Goal: Task Accomplishment & Management: Use online tool/utility

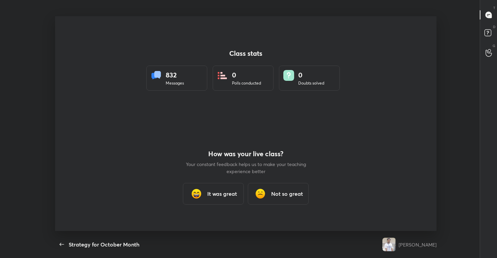
scroll to position [2, 0]
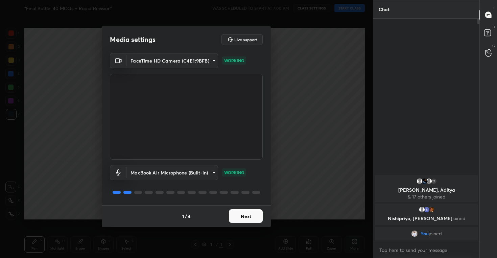
click at [245, 214] on button "Next" at bounding box center [246, 216] width 34 height 14
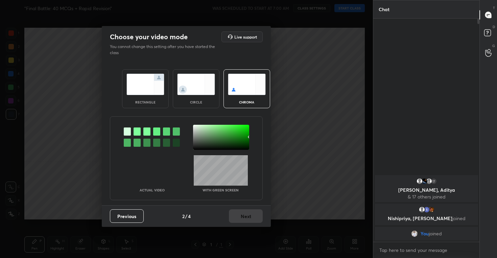
click at [199, 91] on img at bounding box center [196, 84] width 38 height 21
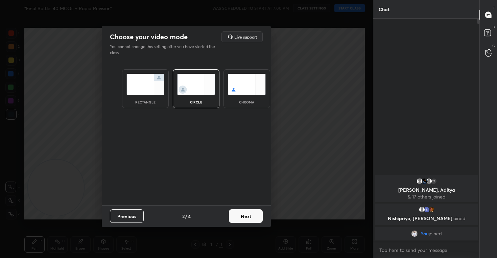
click at [249, 218] on button "Next" at bounding box center [246, 216] width 34 height 14
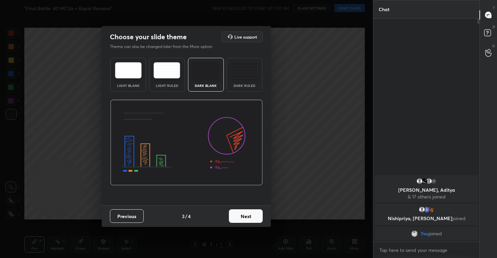
click at [252, 215] on button "Next" at bounding box center [246, 216] width 34 height 14
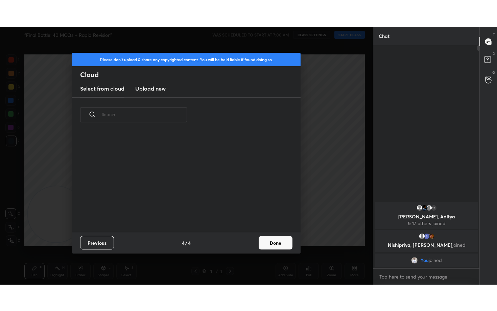
scroll to position [100, 217]
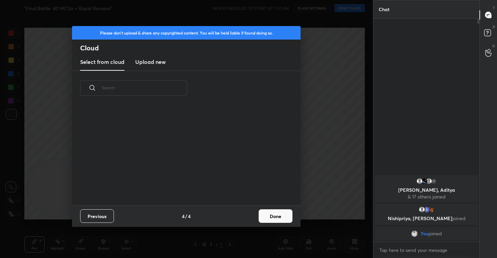
click at [146, 66] on new "Upload new" at bounding box center [150, 62] width 30 height 17
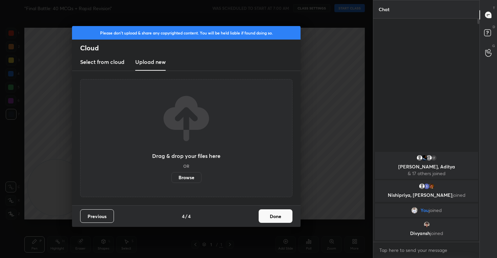
click at [188, 180] on label "Browse" at bounding box center [186, 177] width 30 height 11
click at [171, 180] on input "Browse" at bounding box center [171, 177] width 0 height 11
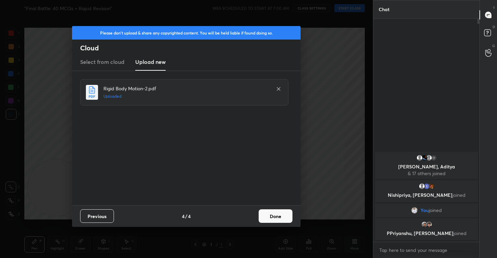
click at [281, 215] on button "Done" at bounding box center [276, 216] width 34 height 14
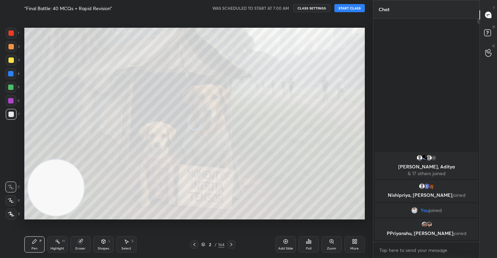
click at [11, 200] on icon at bounding box center [10, 201] width 5 height 4
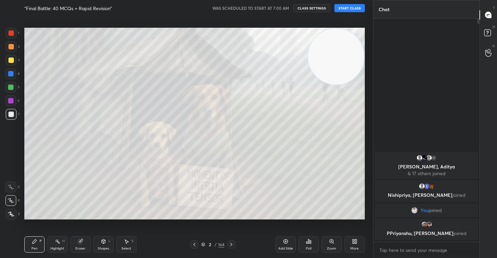
drag, startPoint x: 49, startPoint y: 196, endPoint x: 342, endPoint y: 33, distance: 335.2
click at [342, 33] on video at bounding box center [336, 56] width 56 height 56
click at [349, 8] on button "START CLASS" at bounding box center [349, 8] width 30 height 8
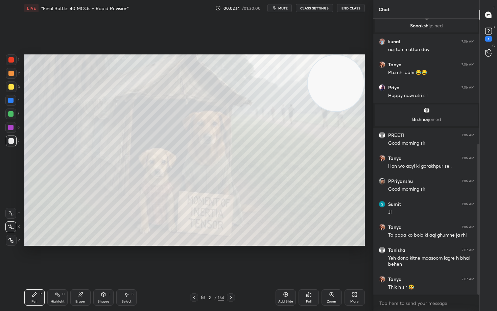
scroll to position [251, 0]
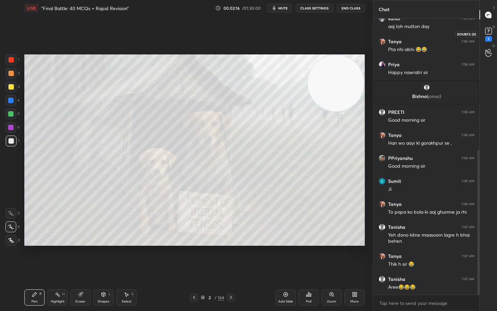
click at [489, 31] on icon at bounding box center [488, 30] width 2 height 3
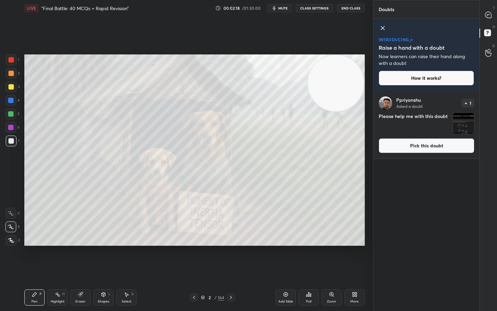
click at [417, 147] on button "Pick this doubt" at bounding box center [427, 145] width 96 height 15
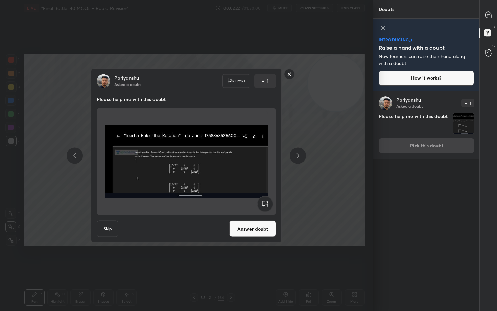
click at [288, 75] on rect at bounding box center [289, 74] width 10 height 10
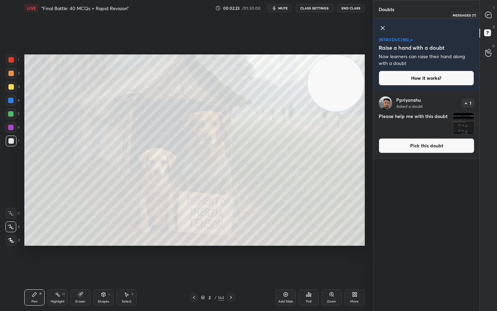
click at [489, 14] on icon at bounding box center [488, 15] width 6 height 6
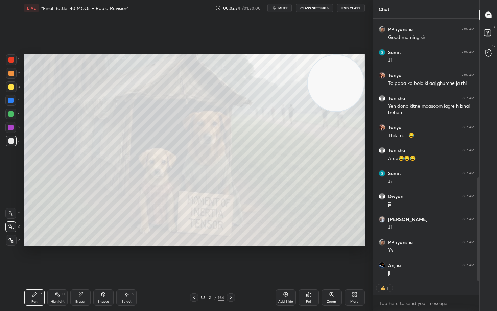
scroll to position [403, 0]
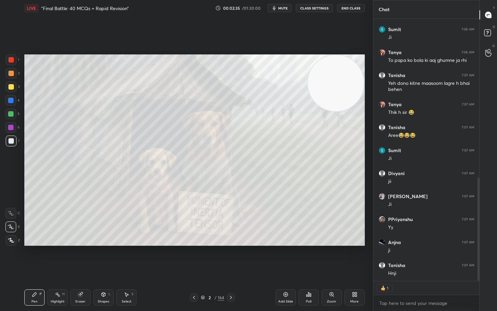
click at [317, 10] on button "CLASS SETTINGS" at bounding box center [314, 8] width 37 height 8
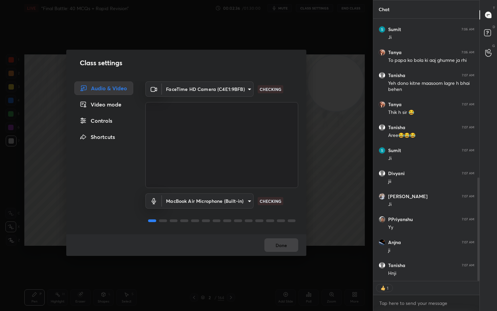
click at [102, 125] on div "Controls" at bounding box center [103, 121] width 59 height 14
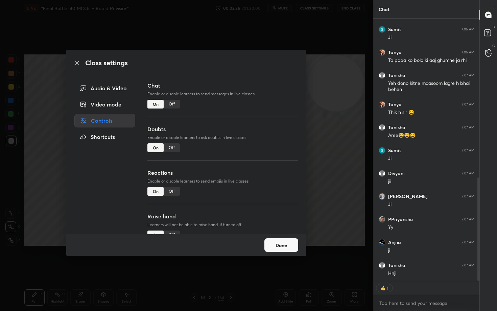
scroll to position [426, 0]
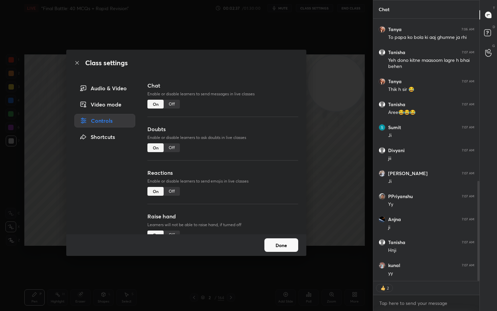
click at [171, 191] on div "Off" at bounding box center [172, 191] width 16 height 9
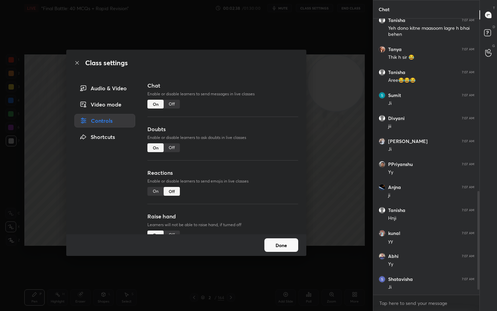
click at [283, 246] on button "Done" at bounding box center [281, 245] width 34 height 14
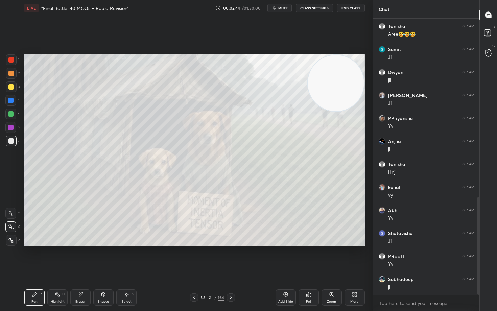
drag, startPoint x: 283, startPoint y: 294, endPoint x: 287, endPoint y: 290, distance: 5.3
click at [283, 258] on icon at bounding box center [285, 294] width 5 height 5
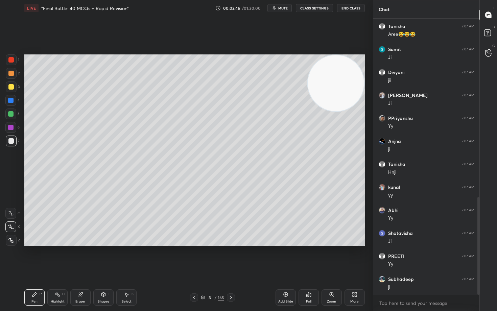
drag, startPoint x: 9, startPoint y: 87, endPoint x: 22, endPoint y: 86, distance: 13.2
click at [9, 87] on div at bounding box center [10, 86] width 5 height 5
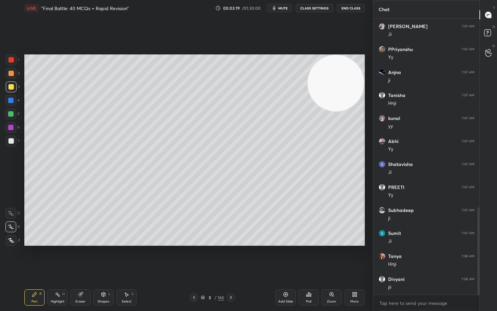
scroll to position [596, 0]
drag, startPoint x: 11, startPoint y: 76, endPoint x: 21, endPoint y: 93, distance: 19.7
click at [11, 76] on div at bounding box center [11, 73] width 11 height 11
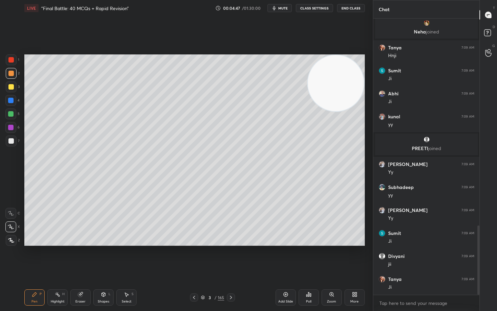
scroll to position [848, 0]
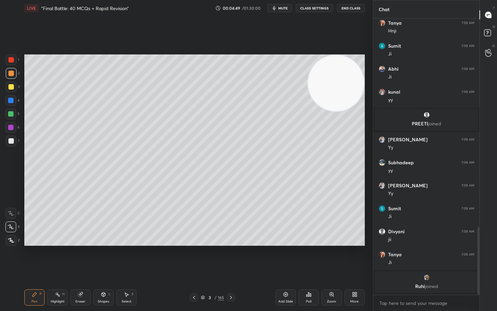
drag, startPoint x: 347, startPoint y: 94, endPoint x: 282, endPoint y: 81, distance: 66.6
click at [308, 82] on video at bounding box center [336, 83] width 56 height 56
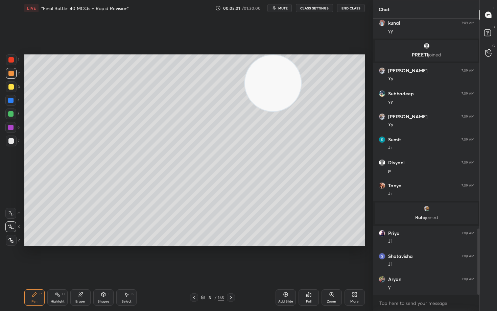
scroll to position [920, 0]
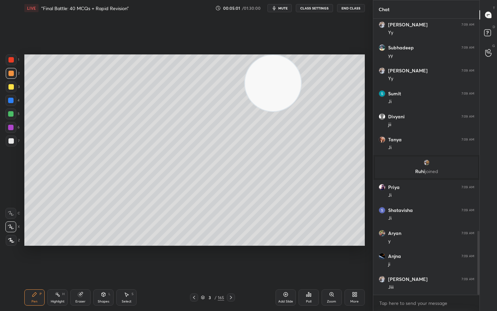
click at [284, 258] on icon at bounding box center [285, 294] width 5 height 5
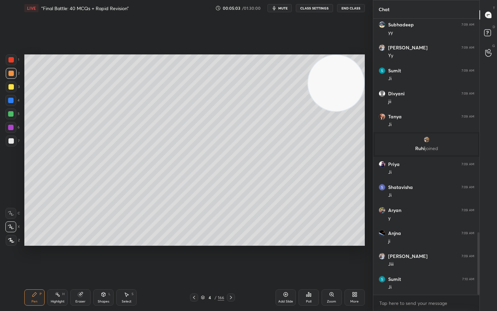
drag, startPoint x: 306, startPoint y: 83, endPoint x: 364, endPoint y: 69, distance: 59.1
click at [364, 71] on video at bounding box center [336, 83] width 56 height 56
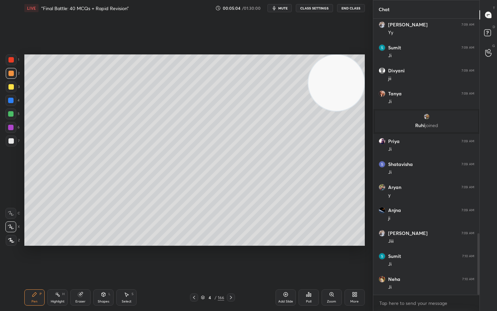
scroll to position [989, 0]
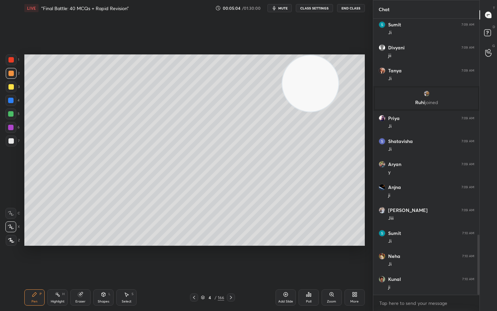
drag, startPoint x: 335, startPoint y: 87, endPoint x: 201, endPoint y: 94, distance: 135.1
click at [282, 90] on video at bounding box center [310, 83] width 56 height 56
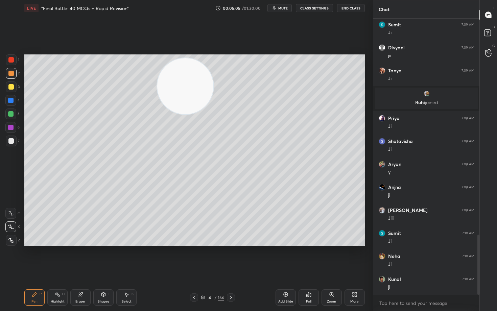
drag, startPoint x: 184, startPoint y: 95, endPoint x: 144, endPoint y: 85, distance: 41.2
click at [157, 91] on video at bounding box center [185, 86] width 56 height 56
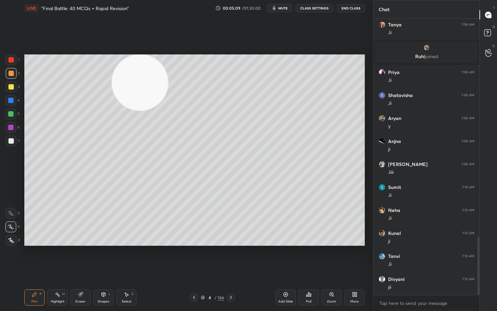
scroll to position [1058, 0]
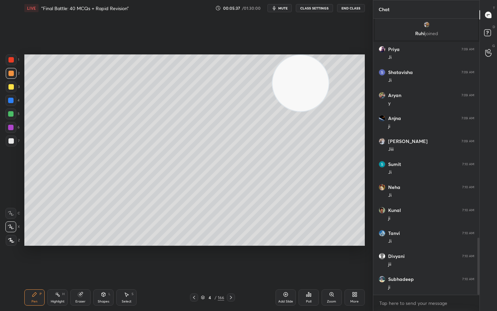
drag, startPoint x: 140, startPoint y: 88, endPoint x: 332, endPoint y: 64, distance: 194.3
click at [329, 71] on video at bounding box center [301, 83] width 56 height 56
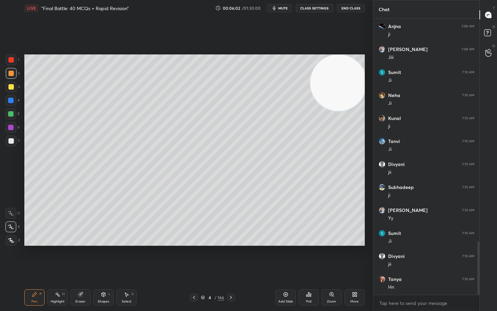
scroll to position [1173, 0]
drag, startPoint x: 11, startPoint y: 86, endPoint x: 21, endPoint y: 92, distance: 11.8
click at [11, 86] on div at bounding box center [10, 86] width 5 height 5
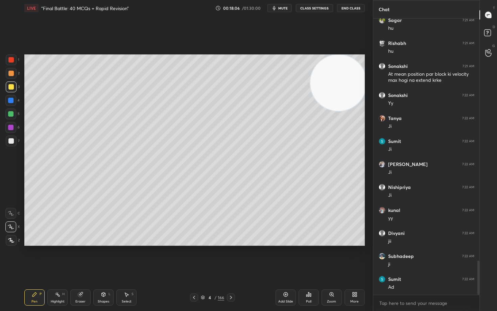
scroll to position [1961, 0]
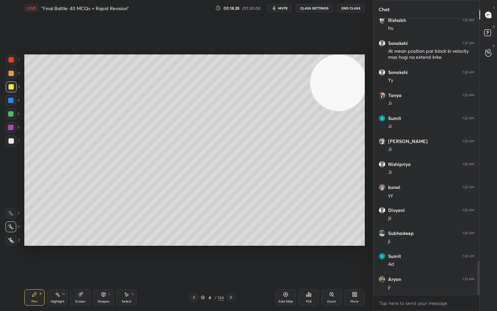
drag, startPoint x: 11, startPoint y: 73, endPoint x: 15, endPoint y: 76, distance: 4.4
click at [10, 73] on div at bounding box center [10, 73] width 5 height 5
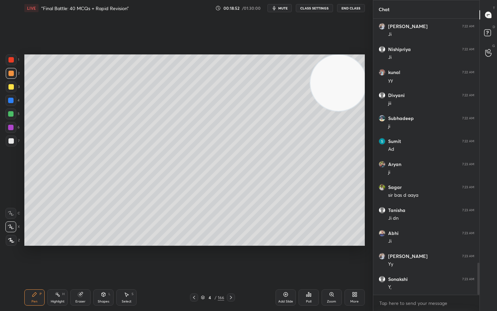
scroll to position [2099, 0]
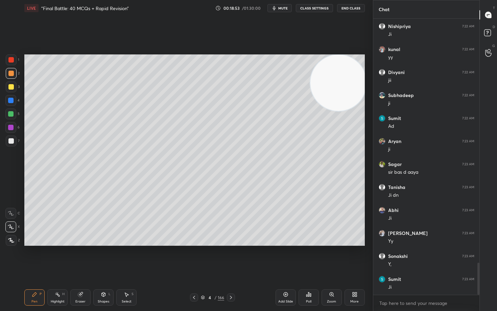
click at [285, 258] on icon at bounding box center [285, 294] width 5 height 5
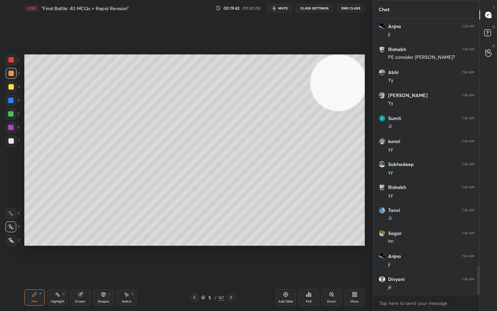
scroll to position [2398, 0]
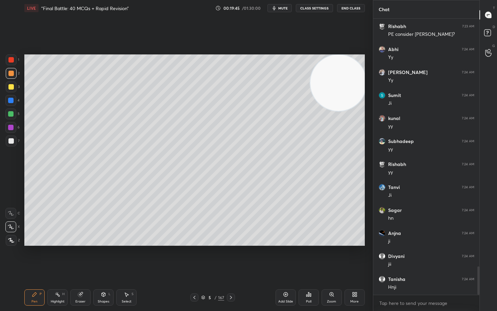
click at [11, 141] on div at bounding box center [10, 140] width 5 height 5
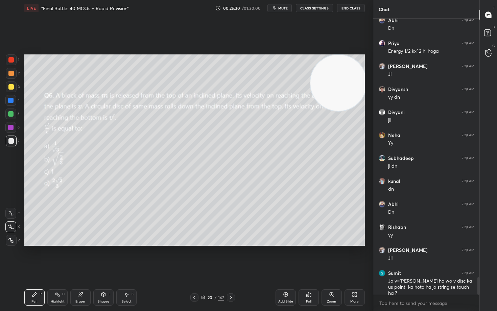
scroll to position [4060, 0]
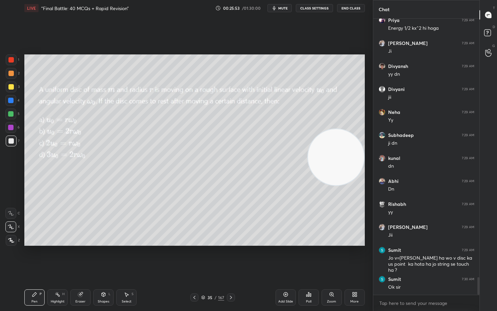
drag, startPoint x: 353, startPoint y: 77, endPoint x: 358, endPoint y: 151, distance: 74.6
click at [358, 151] on video at bounding box center [336, 157] width 56 height 56
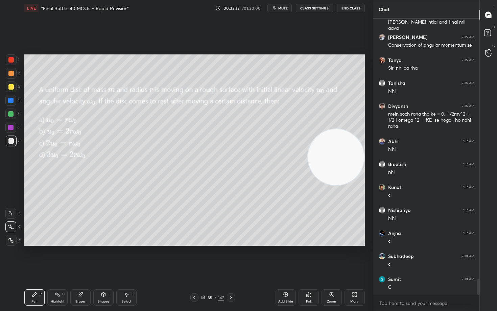
scroll to position [4584, 0]
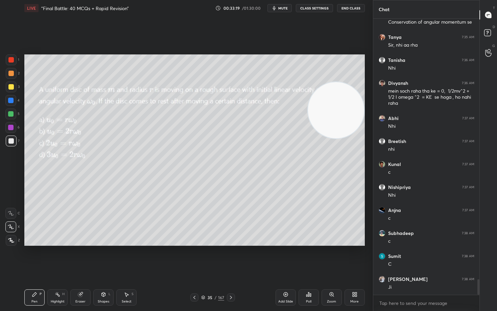
drag, startPoint x: 344, startPoint y: 132, endPoint x: 340, endPoint y: 84, distance: 47.5
click at [348, 92] on video at bounding box center [336, 110] width 56 height 56
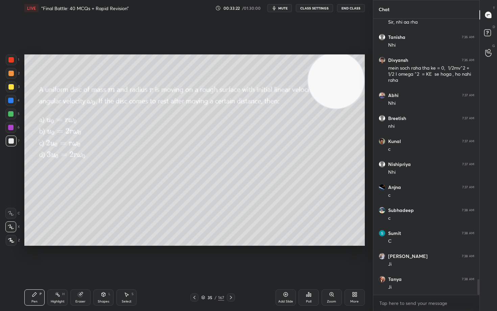
scroll to position [4630, 0]
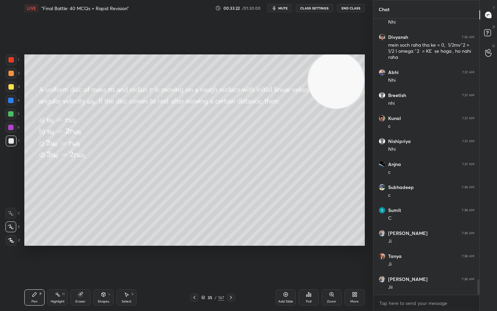
drag, startPoint x: 10, startPoint y: 88, endPoint x: 19, endPoint y: 93, distance: 9.9
click at [11, 88] on div at bounding box center [10, 86] width 5 height 5
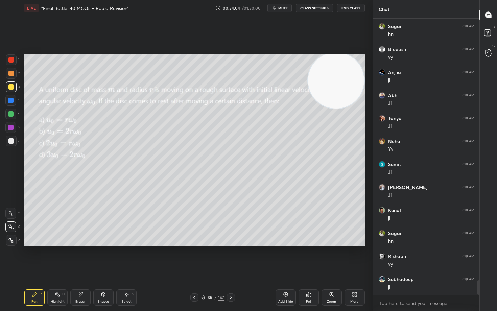
scroll to position [5021, 0]
drag, startPoint x: 78, startPoint y: 301, endPoint x: 80, endPoint y: 291, distance: 10.6
click at [79, 258] on div "Eraser" at bounding box center [80, 297] width 20 height 16
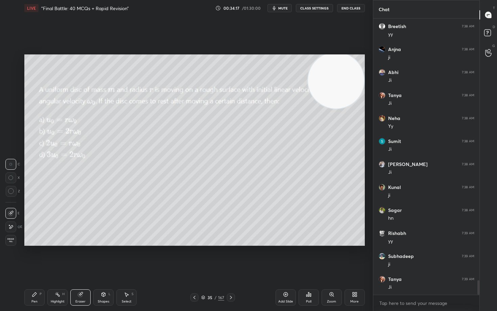
click at [34, 258] on icon at bounding box center [34, 294] width 5 height 5
drag, startPoint x: 339, startPoint y: 102, endPoint x: 352, endPoint y: 162, distance: 61.9
click at [352, 109] on video at bounding box center [336, 80] width 56 height 56
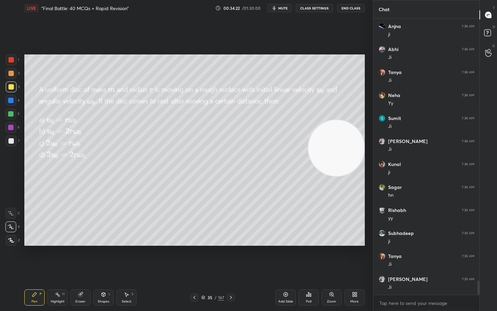
scroll to position [5067, 0]
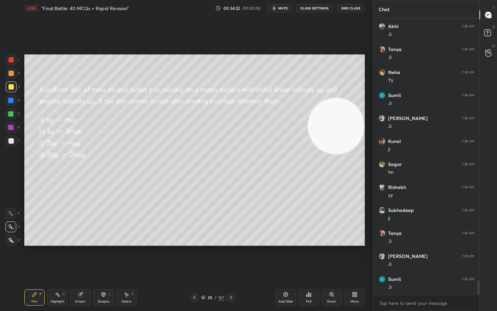
drag, startPoint x: 328, startPoint y: 160, endPoint x: 333, endPoint y: 96, distance: 63.8
click at [333, 100] on video at bounding box center [336, 126] width 56 height 56
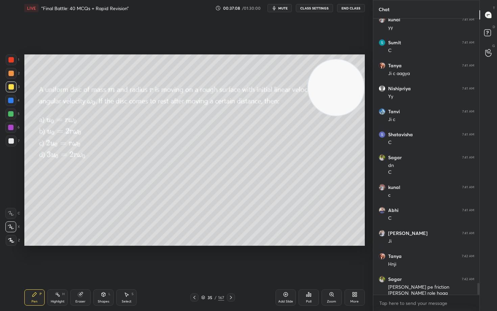
scroll to position [6161, 0]
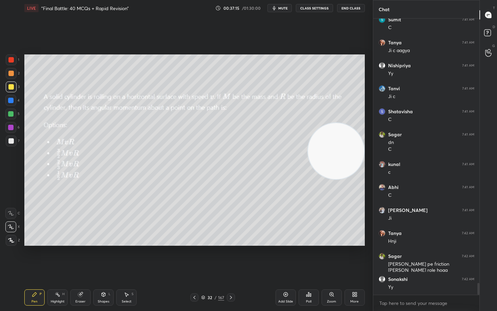
drag, startPoint x: 342, startPoint y: 90, endPoint x: 355, endPoint y: 155, distance: 66.7
click at [355, 155] on video at bounding box center [336, 151] width 56 height 56
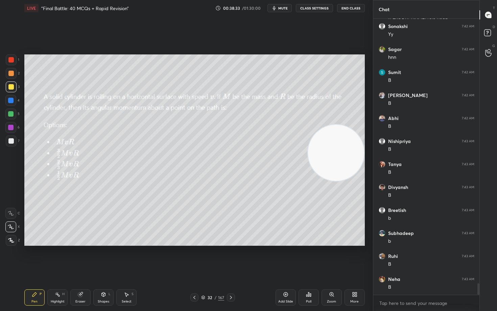
scroll to position [6437, 0]
drag, startPoint x: 338, startPoint y: 167, endPoint x: 343, endPoint y: 64, distance: 103.3
click at [347, 124] on video at bounding box center [336, 152] width 56 height 56
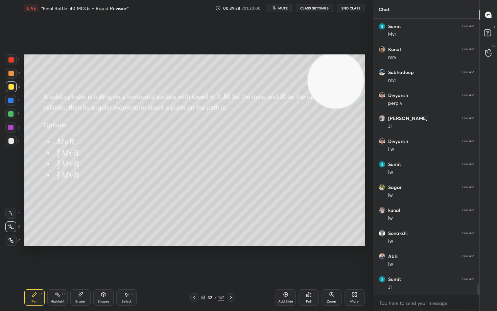
scroll to position [7012, 0]
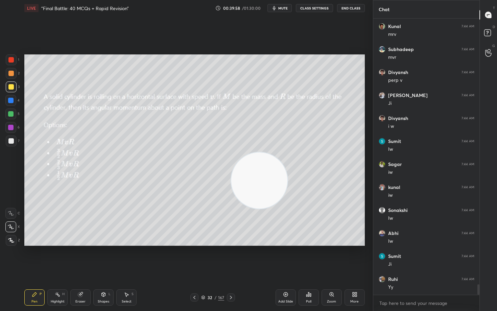
drag, startPoint x: 336, startPoint y: 85, endPoint x: 234, endPoint y: 201, distance: 154.3
click at [238, 209] on video at bounding box center [259, 181] width 56 height 56
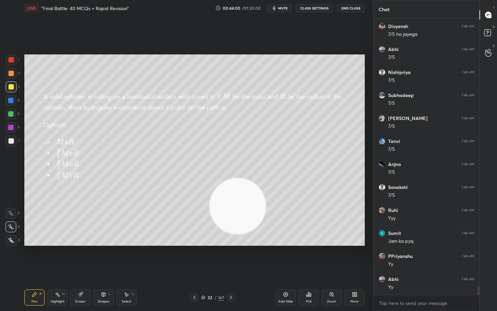
scroll to position [8480, 0]
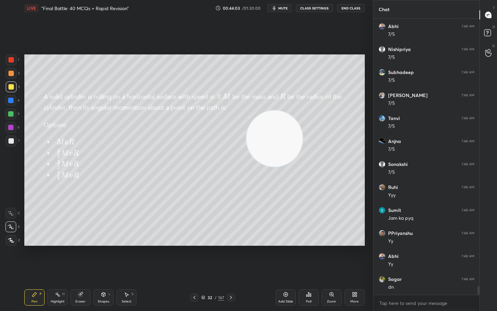
drag, startPoint x: 241, startPoint y: 216, endPoint x: 340, endPoint y: 95, distance: 156.2
click at [303, 111] on video at bounding box center [275, 139] width 56 height 56
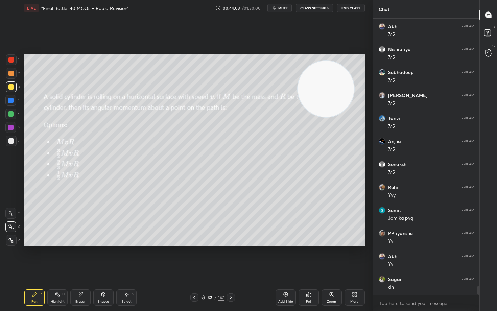
drag, startPoint x: 332, startPoint y: 102, endPoint x: 367, endPoint y: 61, distance: 54.0
click at [354, 67] on video at bounding box center [326, 89] width 56 height 56
click at [287, 258] on icon at bounding box center [285, 294] width 5 height 5
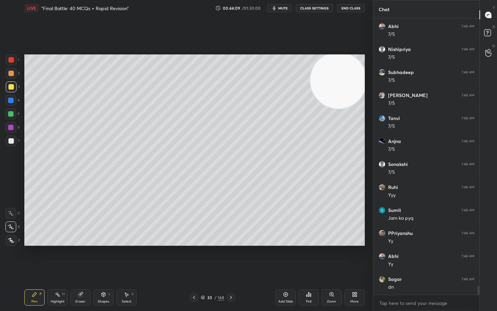
drag, startPoint x: 11, startPoint y: 141, endPoint x: 21, endPoint y: 132, distance: 13.6
click at [10, 140] on div at bounding box center [10, 140] width 5 height 5
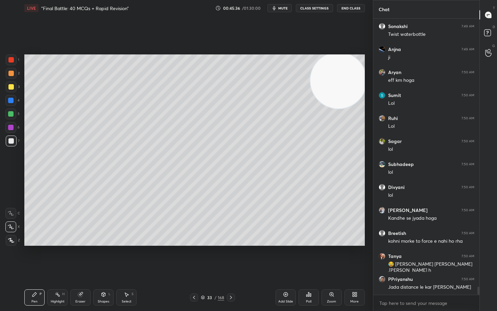
scroll to position [9262, 0]
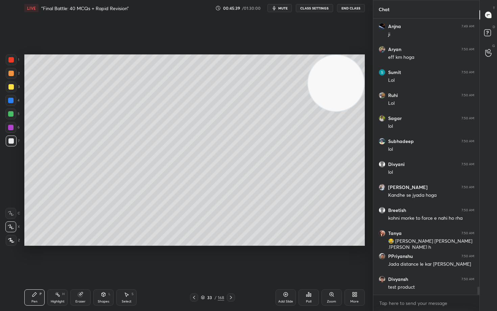
drag, startPoint x: 331, startPoint y: 90, endPoint x: 342, endPoint y: 78, distance: 15.5
click at [339, 81] on video at bounding box center [336, 83] width 56 height 56
drag, startPoint x: 338, startPoint y: 90, endPoint x: 350, endPoint y: 73, distance: 21.6
click at [348, 76] on video at bounding box center [336, 83] width 56 height 56
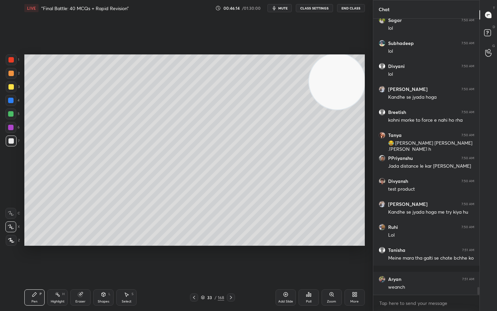
scroll to position [9383, 0]
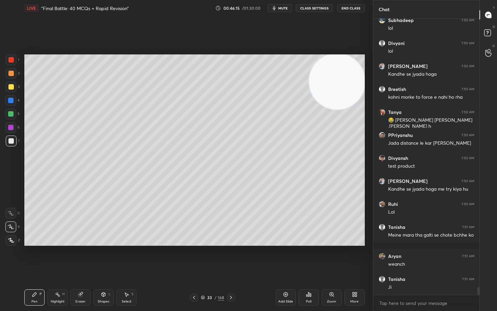
click at [8, 89] on div at bounding box center [10, 86] width 5 height 5
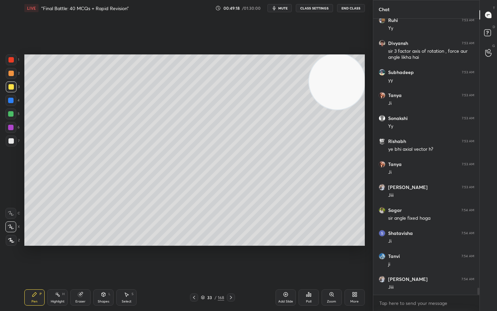
scroll to position [10562, 0]
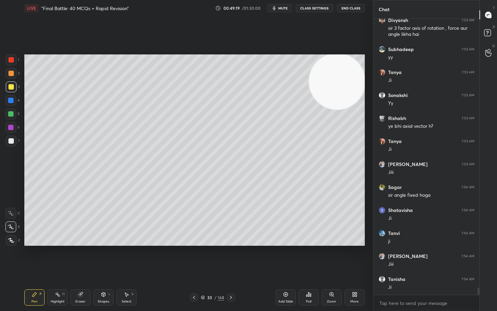
click at [285, 258] on icon at bounding box center [285, 294] width 5 height 5
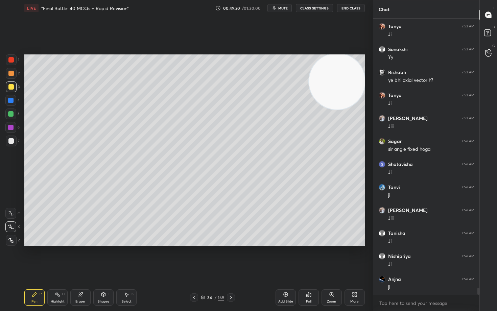
click at [12, 75] on div at bounding box center [10, 73] width 5 height 5
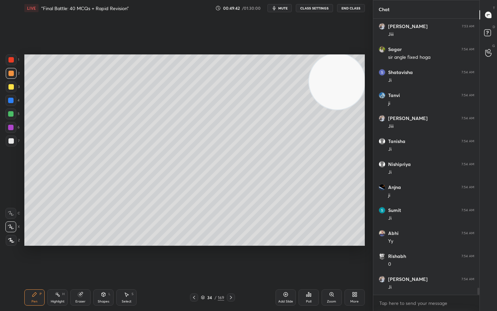
scroll to position [10723, 0]
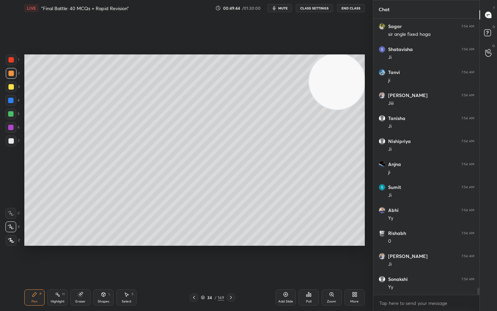
click at [11, 143] on div at bounding box center [10, 140] width 5 height 5
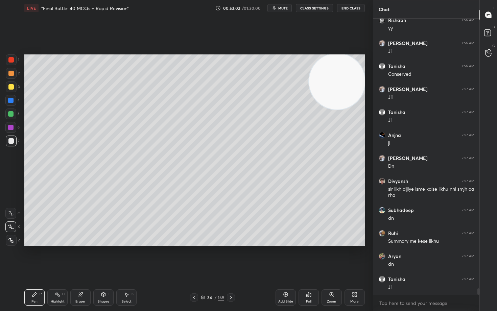
scroll to position [11511, 0]
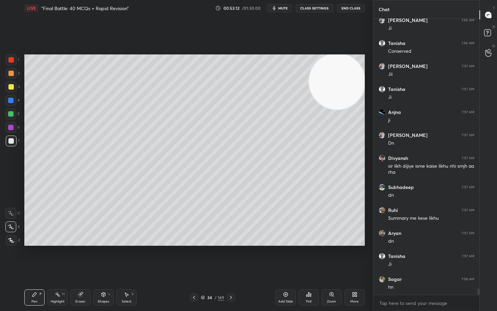
drag, startPoint x: 11, startPoint y: 86, endPoint x: 16, endPoint y: 109, distance: 22.9
click at [10, 87] on div at bounding box center [10, 86] width 5 height 5
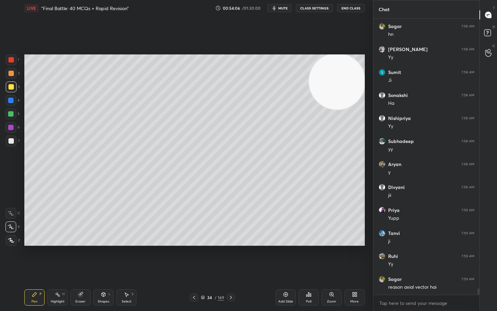
scroll to position [11787, 0]
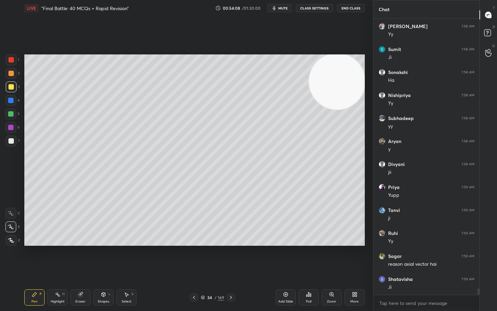
click at [285, 258] on icon at bounding box center [285, 294] width 5 height 5
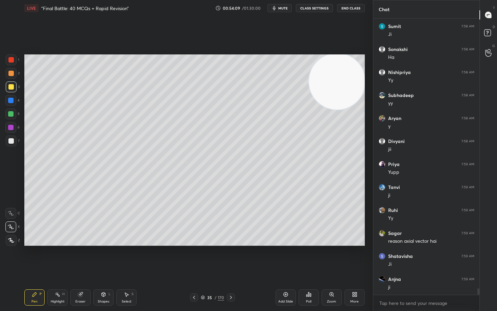
drag, startPoint x: 10, startPoint y: 140, endPoint x: 11, endPoint y: 135, distance: 4.8
click at [10, 141] on div at bounding box center [10, 140] width 5 height 5
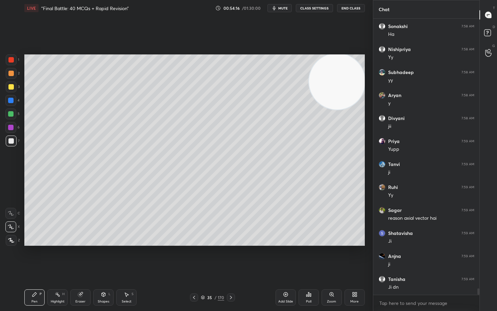
drag, startPoint x: 10, startPoint y: 87, endPoint x: 21, endPoint y: 86, distance: 10.6
click at [10, 87] on div at bounding box center [10, 86] width 5 height 5
click at [9, 141] on div at bounding box center [10, 140] width 5 height 5
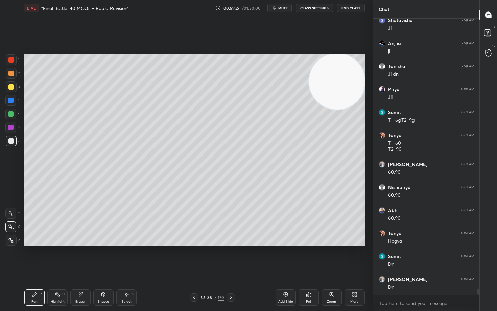
scroll to position [12069, 0]
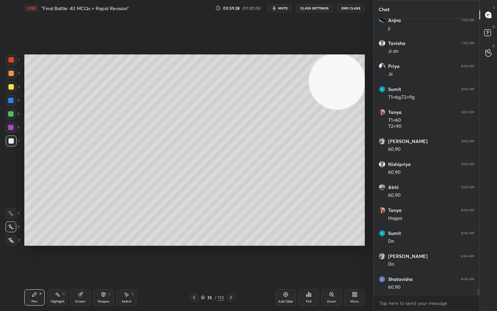
click at [10, 88] on div at bounding box center [10, 86] width 5 height 5
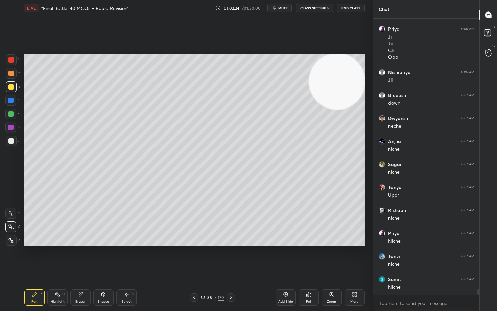
scroll to position [12756, 0]
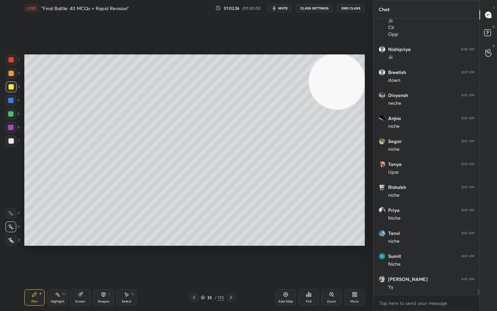
drag, startPoint x: 76, startPoint y: 297, endPoint x: 125, endPoint y: 267, distance: 57.3
click at [77, 258] on div "Eraser" at bounding box center [80, 297] width 20 height 16
drag, startPoint x: 37, startPoint y: 297, endPoint x: 134, endPoint y: 248, distance: 108.9
click at [37, 258] on icon at bounding box center [34, 294] width 5 height 5
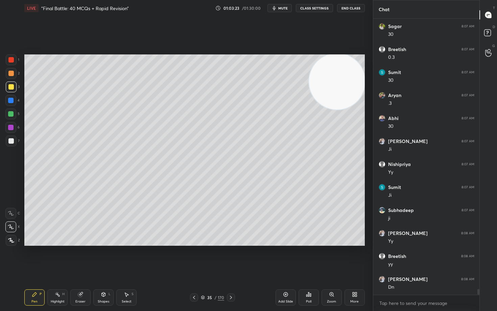
scroll to position [13055, 0]
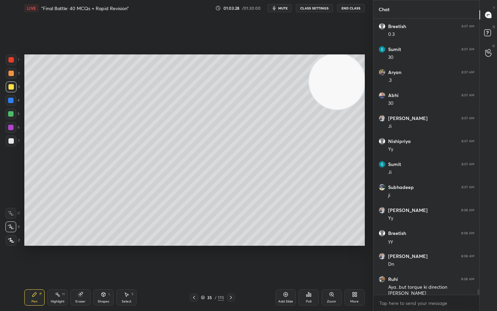
click at [284, 258] on icon at bounding box center [285, 294] width 5 height 5
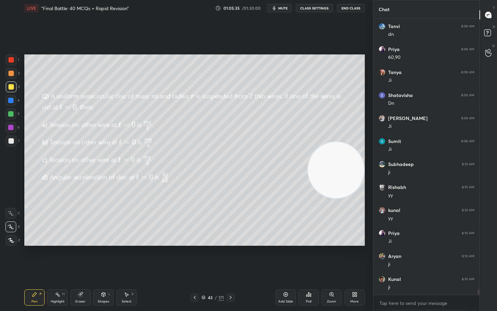
drag, startPoint x: 341, startPoint y: 84, endPoint x: 350, endPoint y: 173, distance: 89.1
click at [350, 173] on video at bounding box center [336, 170] width 56 height 56
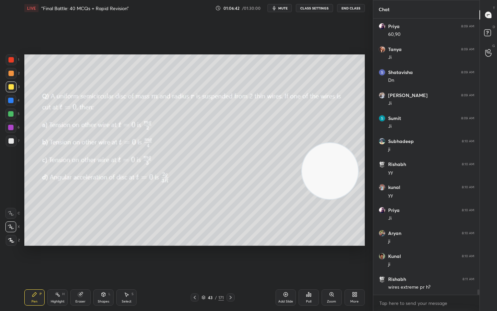
drag, startPoint x: 351, startPoint y: 175, endPoint x: 167, endPoint y: 178, distance: 184.3
click at [302, 193] on video at bounding box center [330, 171] width 56 height 56
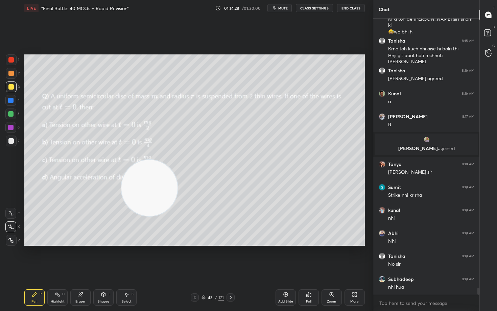
scroll to position [10480, 0]
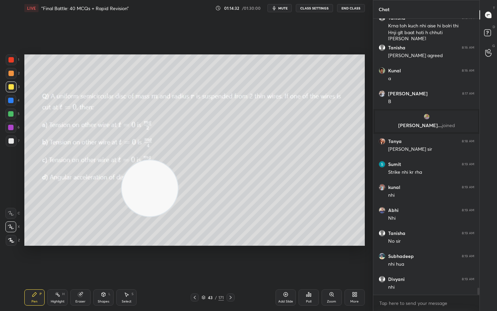
drag, startPoint x: 144, startPoint y: 199, endPoint x: 322, endPoint y: 86, distance: 210.3
click at [178, 160] on video at bounding box center [150, 188] width 56 height 56
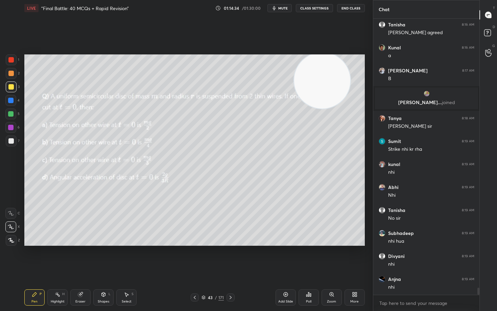
scroll to position [10526, 0]
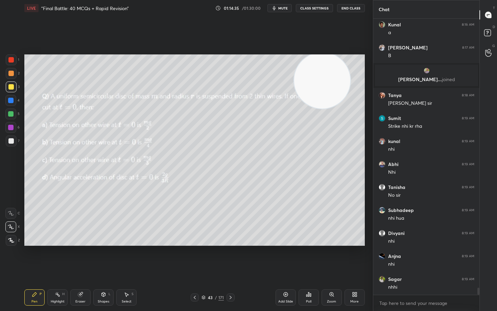
click at [284, 258] on icon at bounding box center [285, 295] width 4 height 4
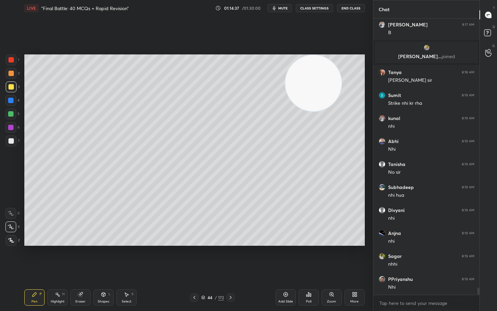
drag, startPoint x: 315, startPoint y: 81, endPoint x: 165, endPoint y: 71, distance: 150.1
click at [285, 73] on video at bounding box center [313, 83] width 56 height 56
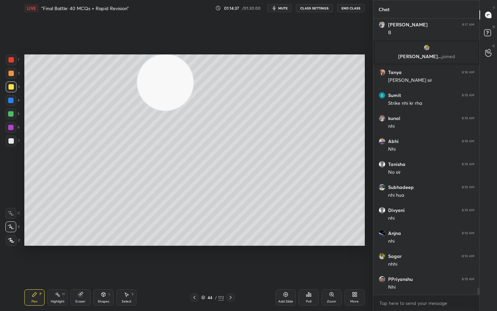
drag, startPoint x: 147, startPoint y: 83, endPoint x: 60, endPoint y: 80, distance: 87.0
click at [137, 80] on video at bounding box center [165, 82] width 56 height 56
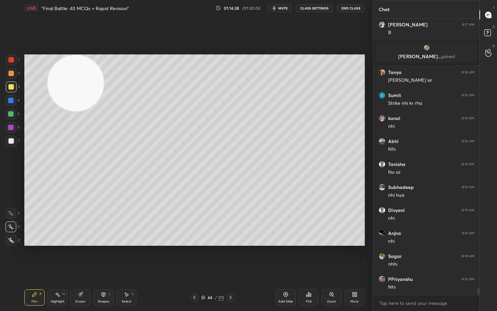
scroll to position [10572, 0]
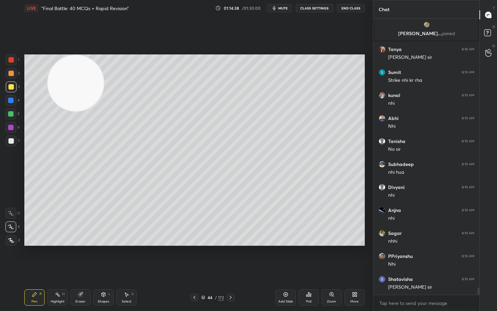
click at [9, 75] on div at bounding box center [10, 73] width 5 height 5
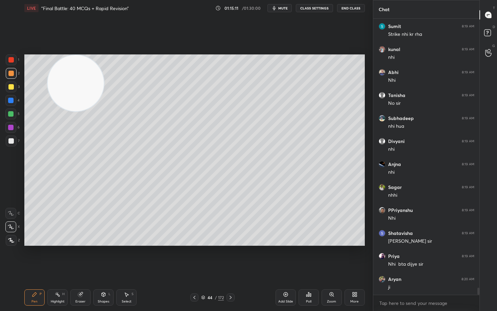
scroll to position [10641, 0]
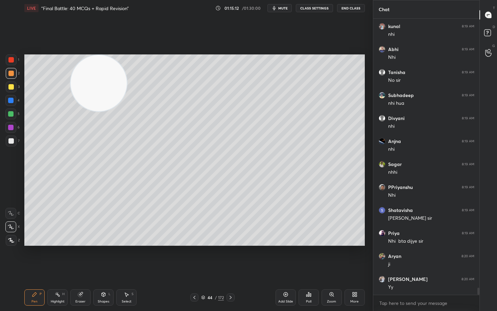
drag, startPoint x: 98, startPoint y: 85, endPoint x: 288, endPoint y: 77, distance: 189.6
click at [127, 85] on video at bounding box center [99, 83] width 56 height 56
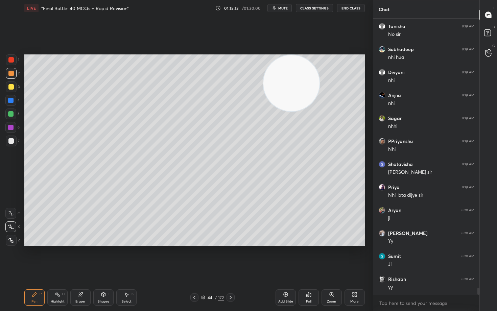
drag, startPoint x: 296, startPoint y: 91, endPoint x: 352, endPoint y: 78, distance: 57.6
click at [320, 80] on video at bounding box center [291, 83] width 56 height 56
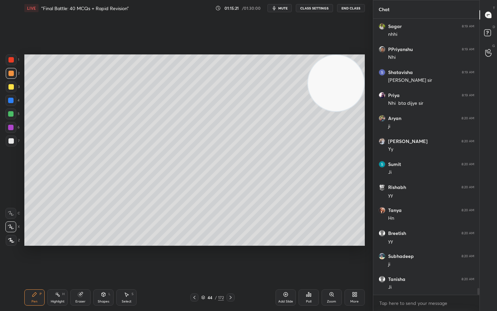
scroll to position [10802, 0]
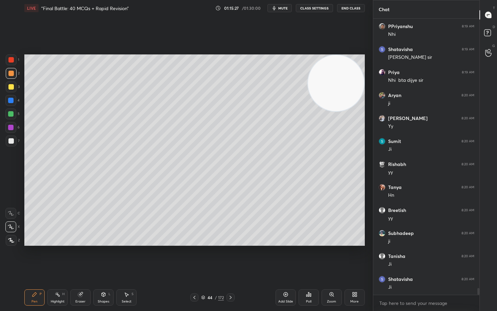
drag, startPoint x: 346, startPoint y: 89, endPoint x: 361, endPoint y: 118, distance: 32.7
click at [359, 111] on video at bounding box center [336, 83] width 56 height 56
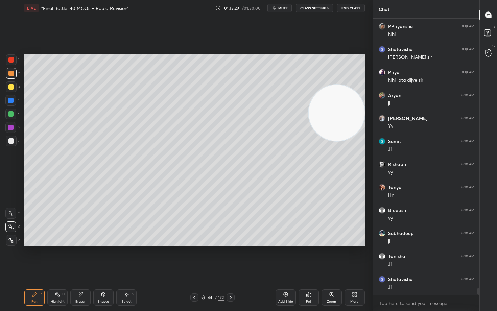
drag, startPoint x: 77, startPoint y: 300, endPoint x: 77, endPoint y: 296, distance: 3.7
click at [76, 258] on div "Eraser" at bounding box center [80, 297] width 20 height 16
click at [34, 258] on div "Pen P" at bounding box center [34, 297] width 20 height 16
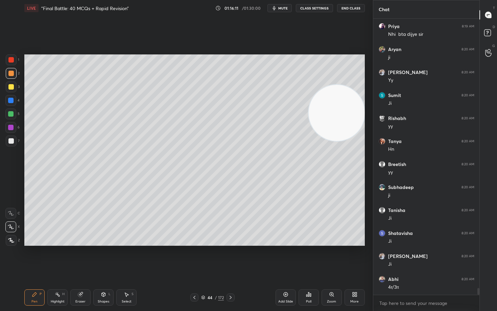
scroll to position [10871, 0]
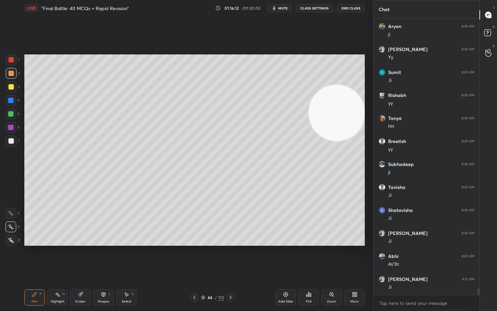
click at [9, 86] on div at bounding box center [10, 86] width 5 height 5
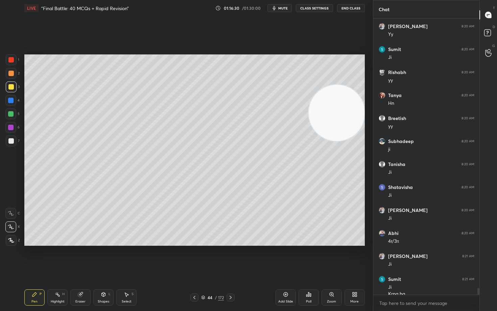
scroll to position [10901, 0]
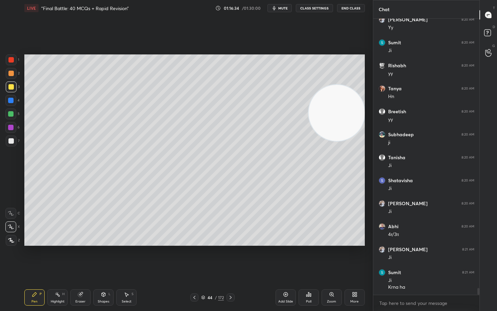
click at [282, 258] on div "Add Slide" at bounding box center [286, 297] width 20 height 16
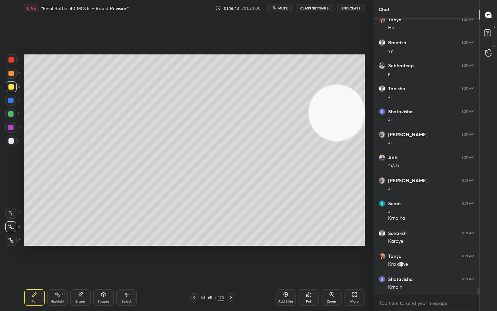
scroll to position [10993, 0]
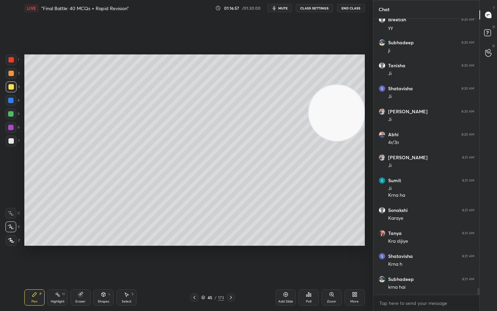
click at [349, 141] on video at bounding box center [337, 113] width 56 height 56
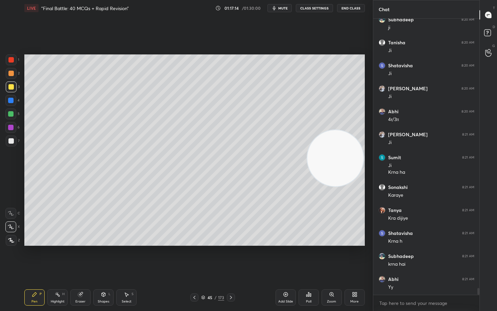
scroll to position [11039, 0]
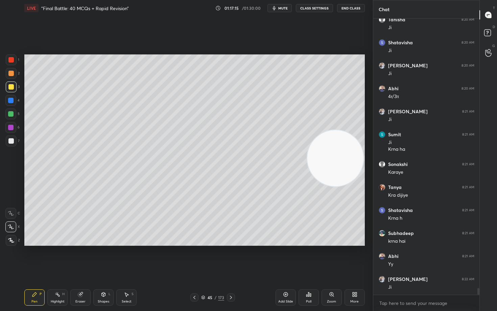
drag, startPoint x: 338, startPoint y: 179, endPoint x: 335, endPoint y: 218, distance: 40.0
click at [339, 186] on video at bounding box center [335, 158] width 56 height 56
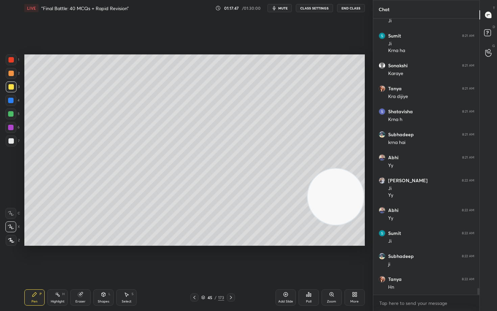
scroll to position [11160, 0]
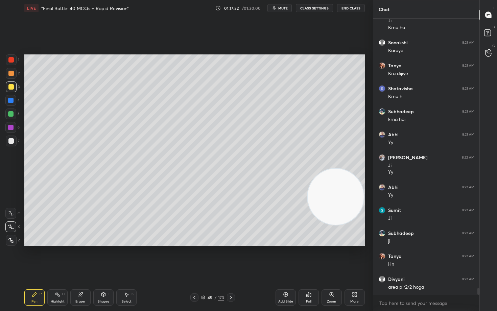
drag, startPoint x: 84, startPoint y: 298, endPoint x: 94, endPoint y: 280, distance: 20.9
click at [84, 258] on div "Eraser" at bounding box center [80, 297] width 20 height 16
click at [35, 258] on div "Pen" at bounding box center [34, 301] width 6 height 3
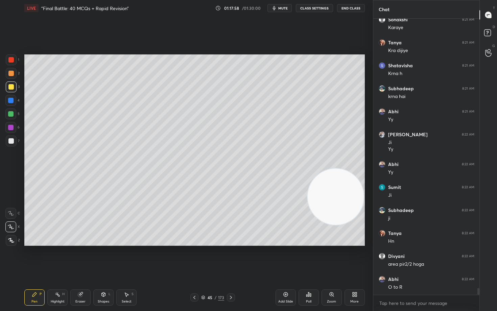
drag, startPoint x: 81, startPoint y: 297, endPoint x: 84, endPoint y: 292, distance: 5.6
click at [82, 258] on div "Eraser" at bounding box center [80, 297] width 20 height 16
drag, startPoint x: 34, startPoint y: 299, endPoint x: 62, endPoint y: 264, distance: 44.0
click at [35, 258] on div "Pen P" at bounding box center [34, 297] width 20 height 16
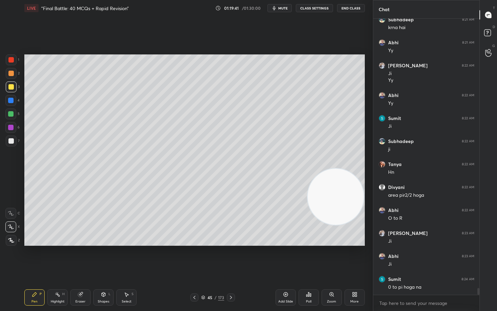
scroll to position [11275, 0]
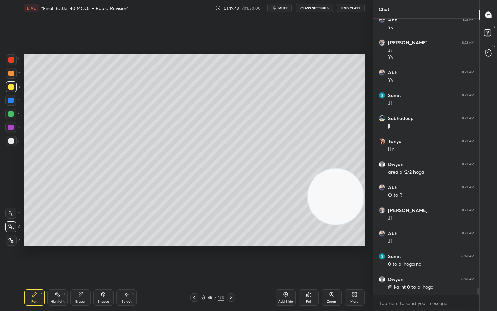
click at [83, 258] on icon at bounding box center [80, 294] width 5 height 5
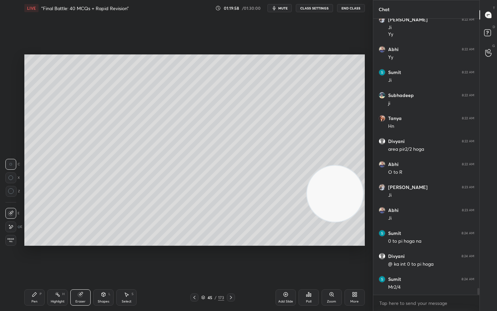
drag, startPoint x: 336, startPoint y: 217, endPoint x: 338, endPoint y: 97, distance: 119.4
click at [346, 166] on video at bounding box center [335, 194] width 56 height 56
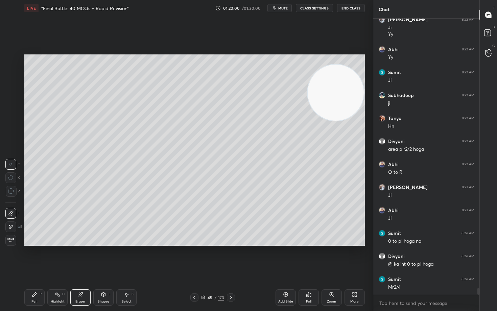
click at [35, 258] on icon at bounding box center [34, 294] width 5 height 5
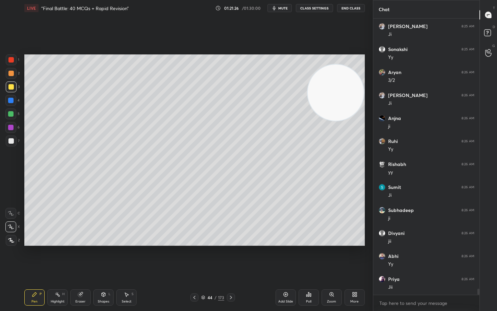
scroll to position [11965, 0]
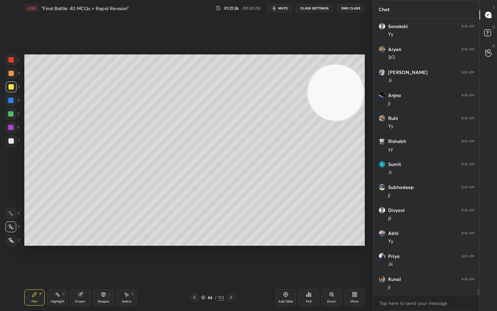
drag, startPoint x: 10, startPoint y: 143, endPoint x: 9, endPoint y: 138, distance: 5.2
click at [10, 143] on div at bounding box center [10, 140] width 5 height 5
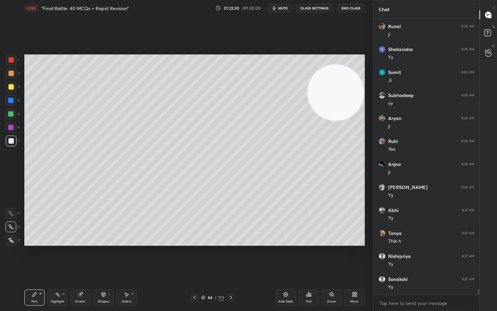
scroll to position [12264, 0]
click at [11, 87] on div at bounding box center [10, 86] width 5 height 5
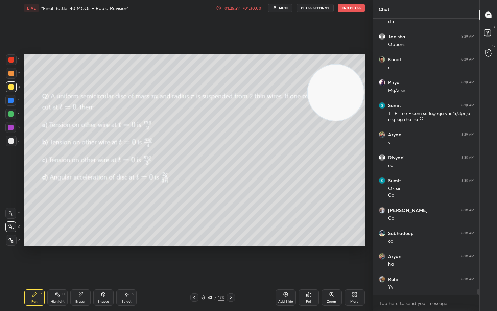
scroll to position [12836, 0]
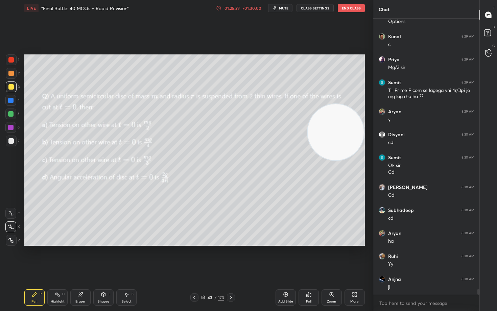
drag, startPoint x: 342, startPoint y: 87, endPoint x: 344, endPoint y: 146, distance: 59.6
click at [344, 146] on video at bounding box center [336, 132] width 56 height 56
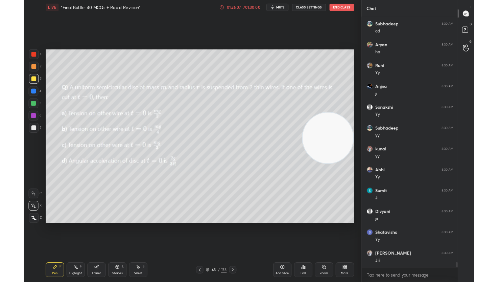
scroll to position [13043, 0]
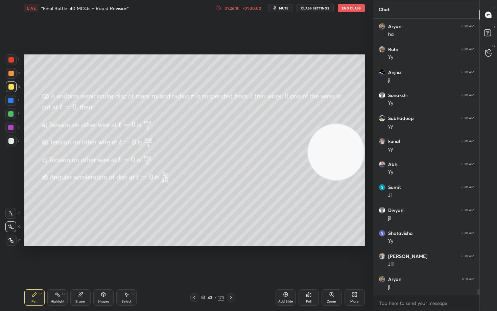
click at [355, 258] on icon at bounding box center [354, 294] width 5 height 5
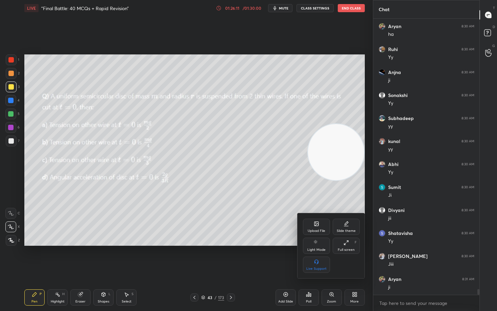
click at [317, 232] on div "Upload File" at bounding box center [317, 230] width 18 height 3
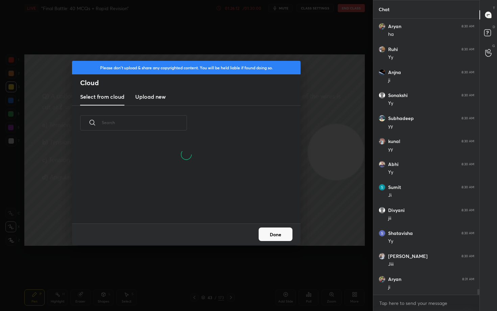
click at [146, 97] on h3 "Upload new" at bounding box center [150, 97] width 30 height 8
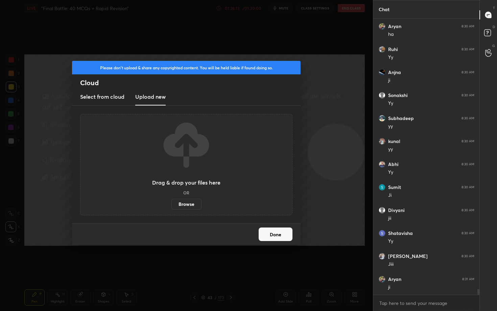
click at [188, 205] on label "Browse" at bounding box center [186, 204] width 30 height 11
click at [171, 205] on input "Browse" at bounding box center [171, 204] width 0 height 11
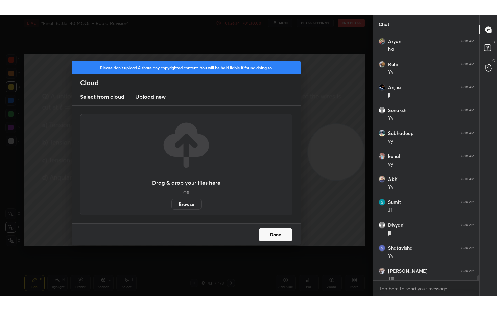
scroll to position [33604, 33473]
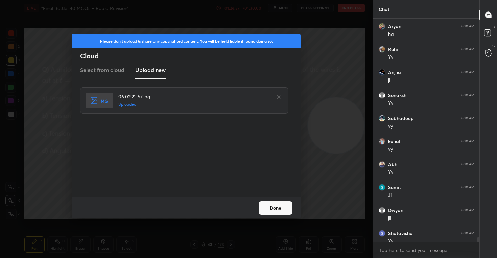
click at [267, 207] on button "Done" at bounding box center [276, 208] width 34 height 14
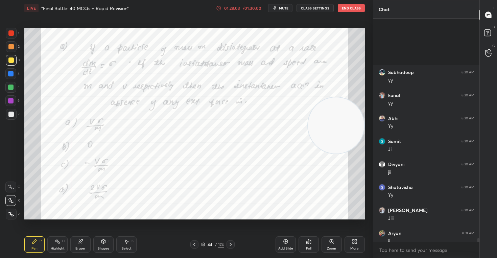
scroll to position [13165, 0]
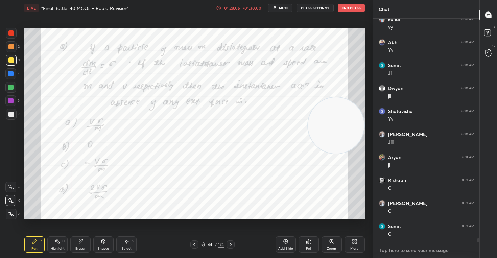
click at [400, 250] on textarea at bounding box center [427, 250] width 96 height 11
paste textarea "https://unacademy.com/class/ssp-1-bravais-begins-the-14-fold-story/O3L3XC59"
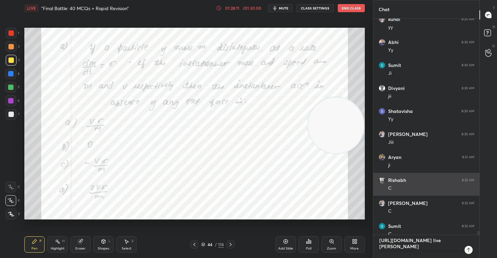
scroll to position [13195, 0]
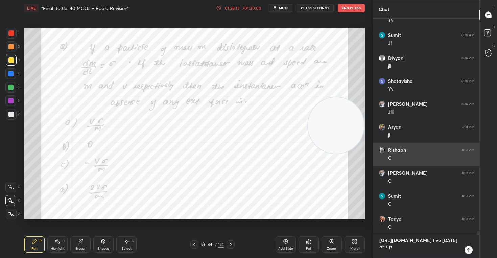
type textarea "https://unacademy.com/class/ssp-1-bravais-begins-the-14-fold-story/O3L3XC59 liv…"
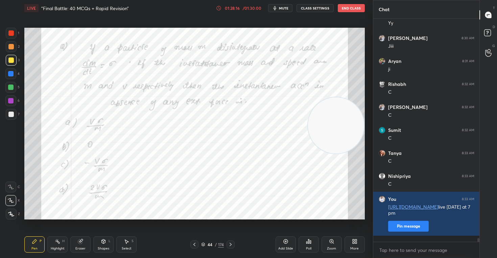
scroll to position [13284, 0]
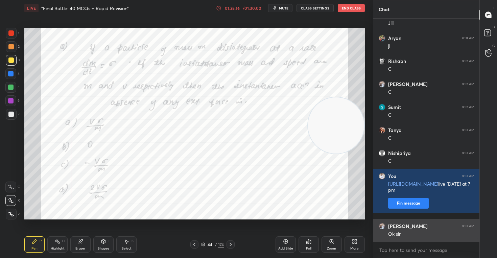
click at [408, 233] on div "Ok sir" at bounding box center [431, 234] width 86 height 7
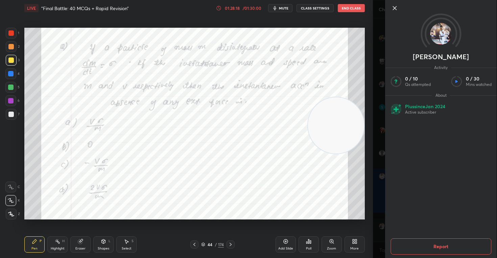
click at [395, 6] on icon at bounding box center [395, 8] width 8 height 8
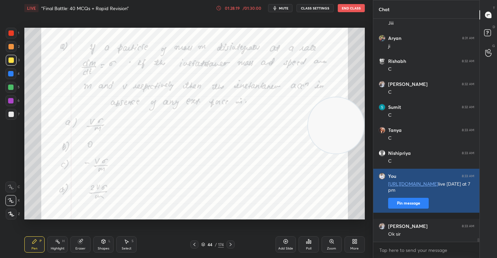
scroll to position [13307, 0]
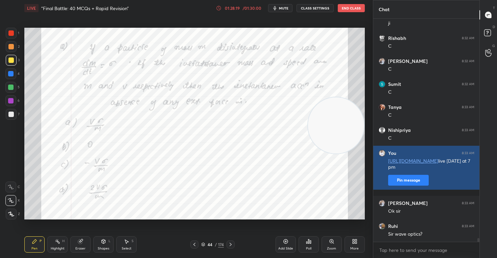
click at [405, 186] on button "Pin message" at bounding box center [408, 180] width 41 height 11
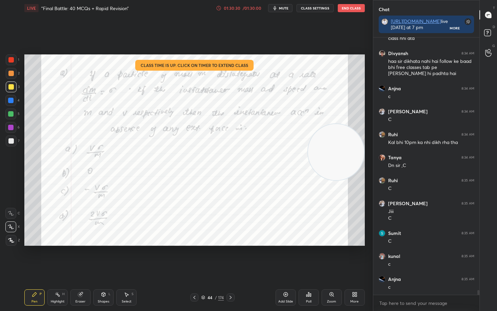
scroll to position [13925, 0]
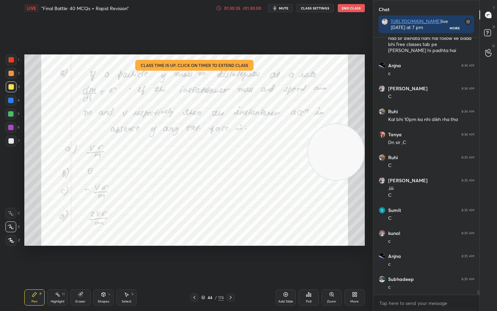
drag, startPoint x: 10, startPoint y: 61, endPoint x: 16, endPoint y: 65, distance: 6.1
click at [11, 62] on div at bounding box center [10, 59] width 5 height 5
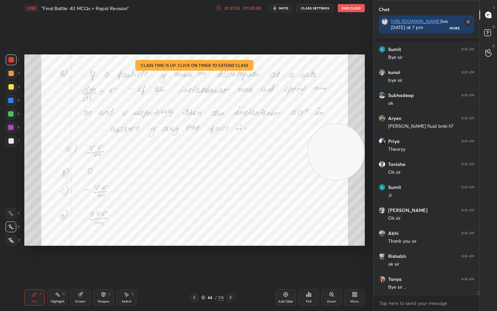
scroll to position [14293, 0]
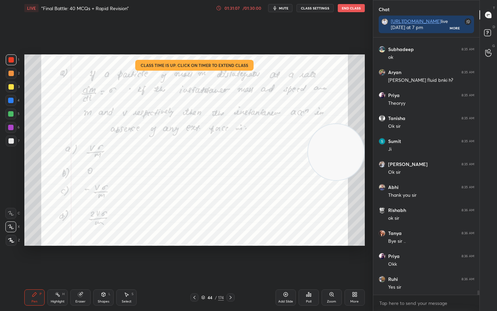
click at [348, 9] on button "End Class" at bounding box center [351, 8] width 27 height 8
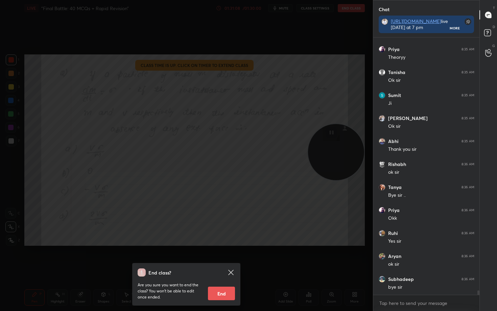
click at [218, 258] on button "End" at bounding box center [221, 294] width 27 height 14
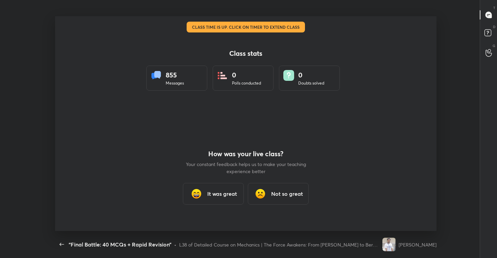
scroll to position [33604, 33327]
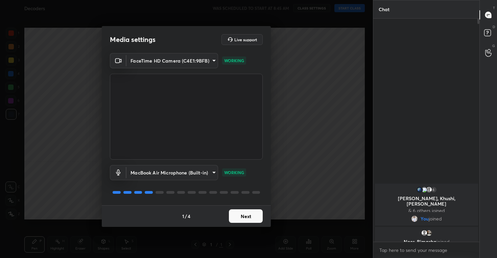
click at [242, 217] on button "Next" at bounding box center [246, 216] width 34 height 14
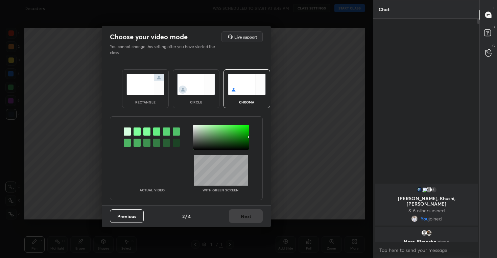
click at [184, 77] on img at bounding box center [196, 84] width 38 height 21
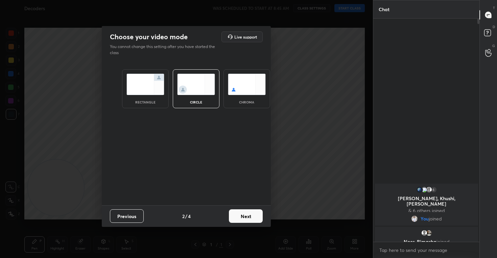
click at [244, 214] on button "Next" at bounding box center [246, 216] width 34 height 14
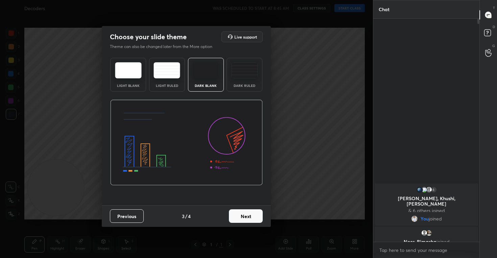
click at [244, 214] on button "Next" at bounding box center [246, 216] width 34 height 14
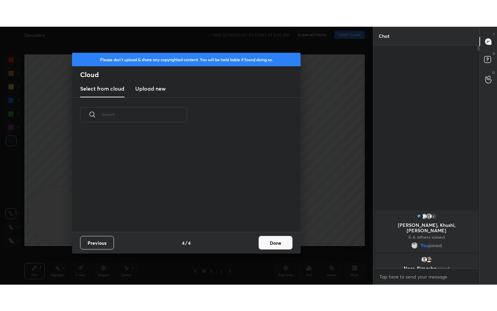
scroll to position [100, 217]
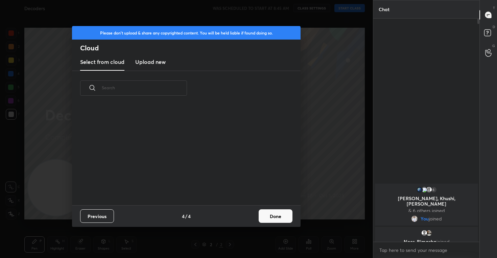
click at [156, 62] on h3 "Upload new" at bounding box center [150, 62] width 30 height 8
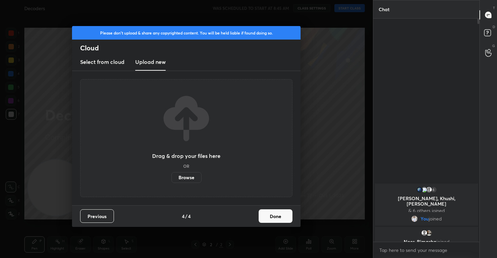
click at [278, 221] on button "Done" at bounding box center [276, 216] width 34 height 14
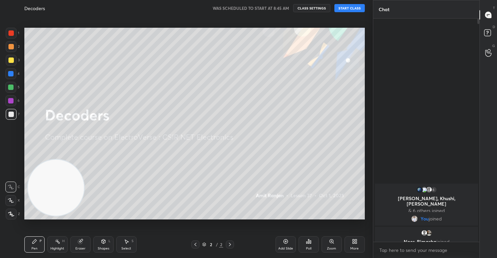
click at [10, 201] on icon at bounding box center [10, 201] width 5 height 4
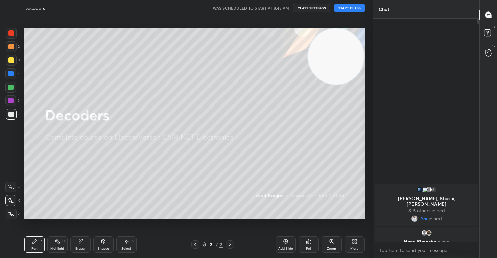
drag, startPoint x: 54, startPoint y: 197, endPoint x: 352, endPoint y: 40, distance: 336.7
click at [352, 40] on video at bounding box center [336, 56] width 56 height 56
click at [313, 10] on button "CLASS SETTINGS" at bounding box center [311, 8] width 37 height 8
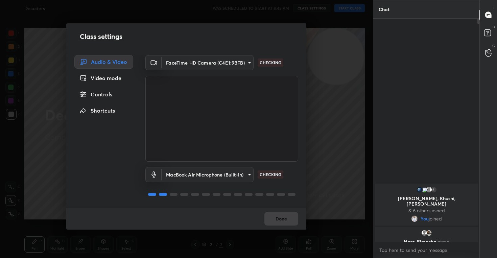
click at [108, 94] on div "Controls" at bounding box center [103, 95] width 59 height 14
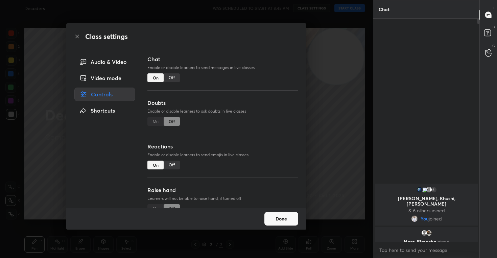
click at [176, 165] on div "Off" at bounding box center [172, 165] width 16 height 9
click at [285, 219] on button "Done" at bounding box center [281, 219] width 34 height 14
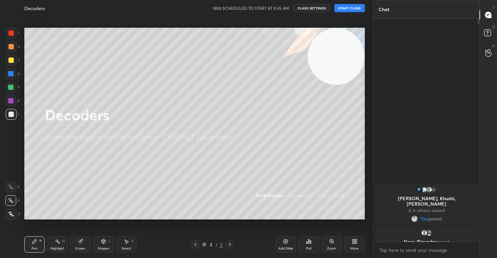
click at [346, 8] on button "START CLASS" at bounding box center [349, 8] width 30 height 8
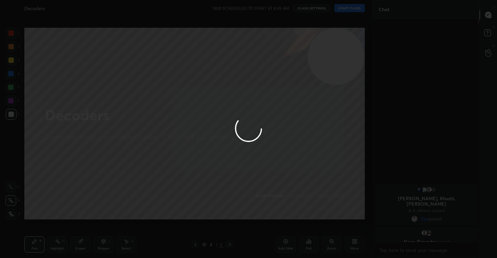
type textarea "x"
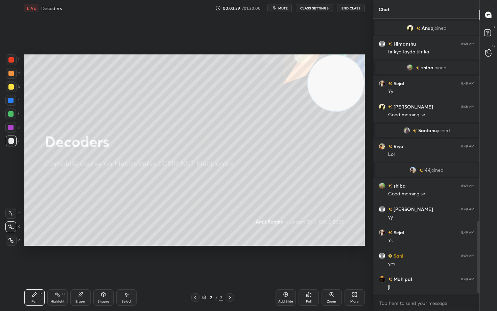
scroll to position [778, 0]
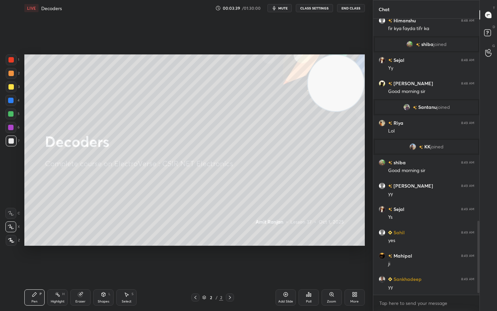
drag, startPoint x: 285, startPoint y: 293, endPoint x: 286, endPoint y: 286, distance: 6.5
click at [285, 258] on icon at bounding box center [285, 294] width 5 height 5
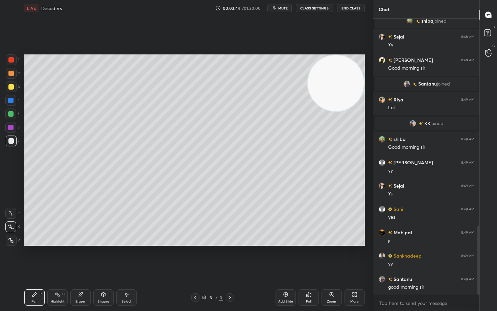
scroll to position [825, 0]
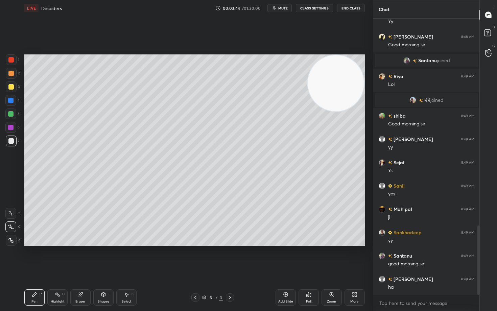
click at [11, 88] on div at bounding box center [10, 86] width 5 height 5
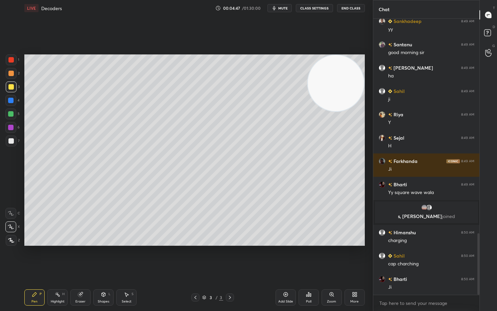
scroll to position [963, 0]
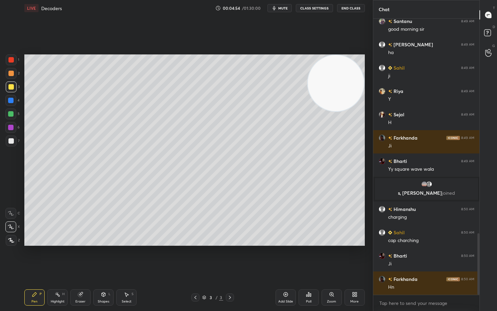
drag, startPoint x: 80, startPoint y: 298, endPoint x: 86, endPoint y: 273, distance: 25.0
click at [79, 258] on div "Eraser" at bounding box center [80, 297] width 20 height 16
click at [34, 258] on icon at bounding box center [34, 294] width 5 height 5
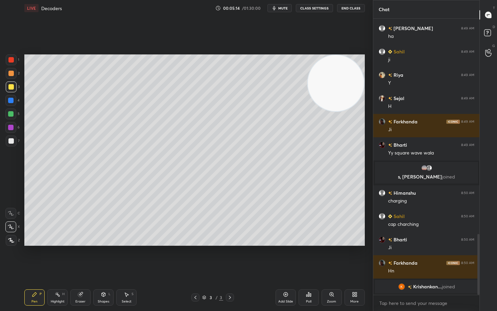
scroll to position [991, 0]
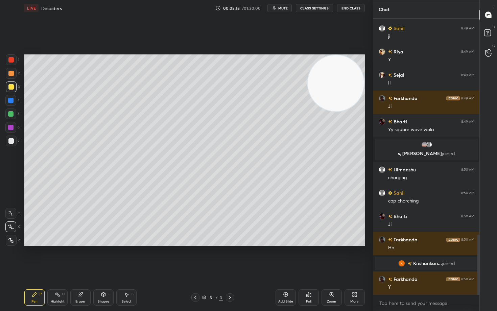
drag, startPoint x: 75, startPoint y: 303, endPoint x: 91, endPoint y: 259, distance: 47.1
click at [75, 258] on div "Eraser" at bounding box center [80, 297] width 20 height 16
drag, startPoint x: 32, startPoint y: 300, endPoint x: 63, endPoint y: 250, distance: 58.6
click at [32, 258] on div "Pen P" at bounding box center [34, 297] width 20 height 16
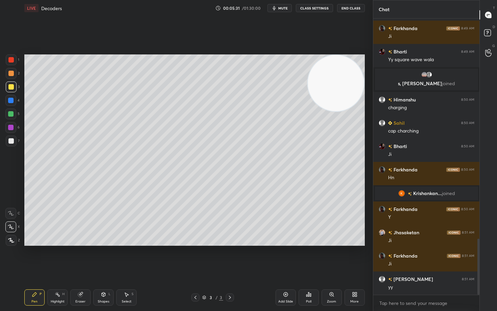
scroll to position [1084, 0]
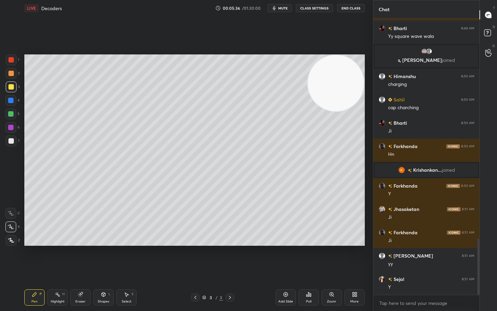
drag, startPoint x: 288, startPoint y: 295, endPoint x: 283, endPoint y: 289, distance: 7.7
click at [287, 258] on icon at bounding box center [285, 294] width 5 height 5
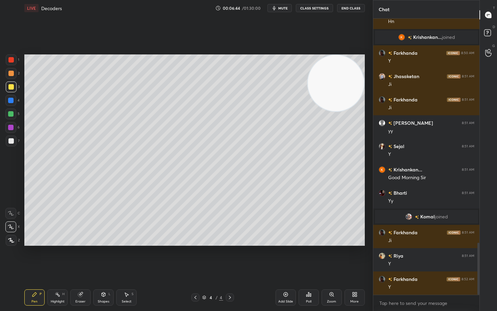
scroll to position [1210, 0]
drag, startPoint x: 327, startPoint y: 84, endPoint x: 315, endPoint y: 75, distance: 15.5
click at [316, 77] on video at bounding box center [336, 83] width 56 height 56
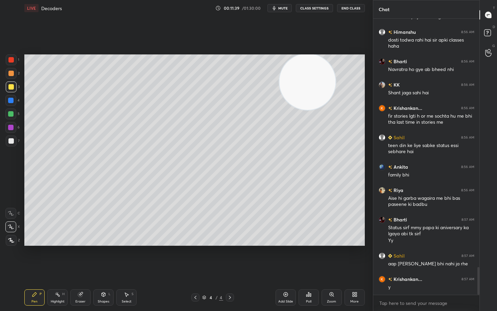
scroll to position [2490, 0]
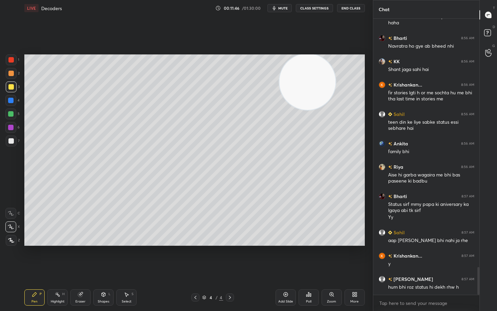
click at [10, 141] on div at bounding box center [10, 140] width 5 height 5
drag, startPoint x: 287, startPoint y: 295, endPoint x: 291, endPoint y: 294, distance: 3.5
click at [287, 258] on icon at bounding box center [285, 295] width 4 height 4
drag, startPoint x: 291, startPoint y: 90, endPoint x: 330, endPoint y: 75, distance: 42.0
click at [330, 79] on video at bounding box center [307, 82] width 56 height 56
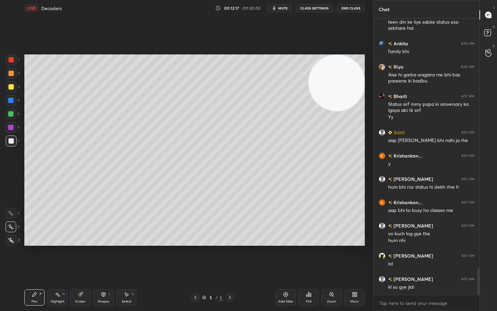
scroll to position [2614, 0]
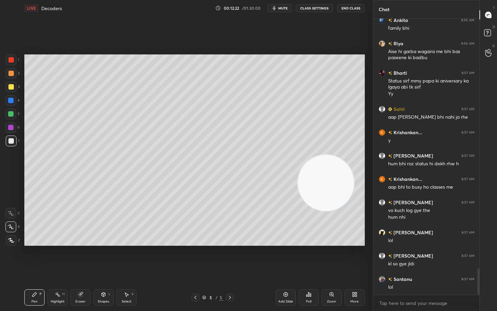
drag, startPoint x: 349, startPoint y: 83, endPoint x: 326, endPoint y: 176, distance: 95.9
click at [335, 189] on video at bounding box center [326, 183] width 56 height 56
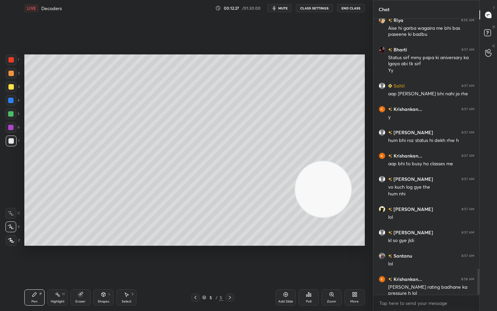
click at [10, 86] on div at bounding box center [10, 86] width 5 height 5
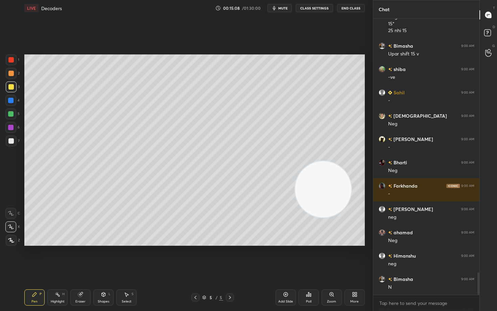
scroll to position [3183, 0]
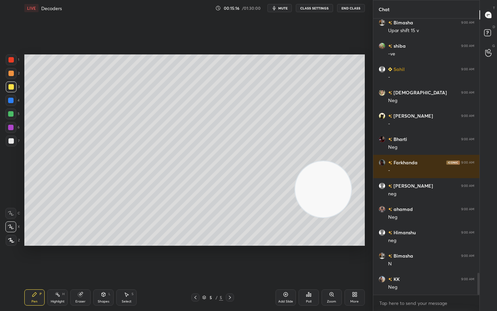
click at [83, 258] on div "Eraser" at bounding box center [80, 301] width 10 height 3
drag, startPoint x: 37, startPoint y: 296, endPoint x: 36, endPoint y: 290, distance: 5.8
click at [37, 258] on icon at bounding box center [34, 294] width 5 height 5
drag, startPoint x: 9, startPoint y: 126, endPoint x: 21, endPoint y: 129, distance: 12.1
click at [10, 126] on div at bounding box center [10, 127] width 5 height 5
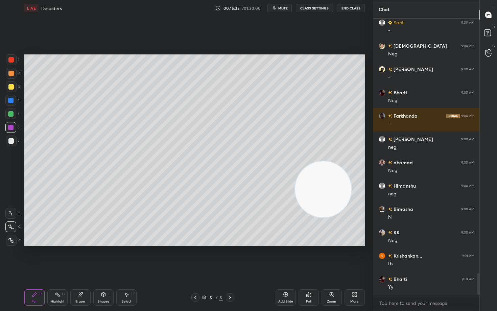
scroll to position [3253, 0]
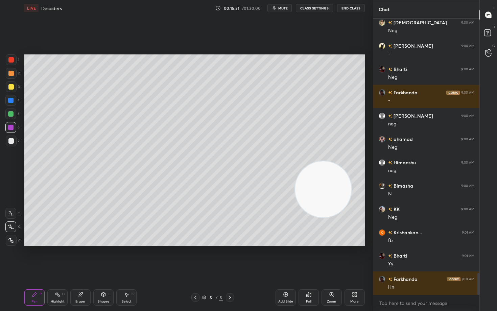
click at [81, 258] on icon at bounding box center [80, 294] width 5 height 5
click at [39, 258] on div "Pen P" at bounding box center [34, 297] width 20 height 16
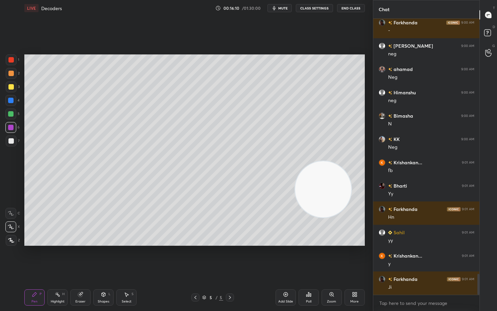
scroll to position [3346, 0]
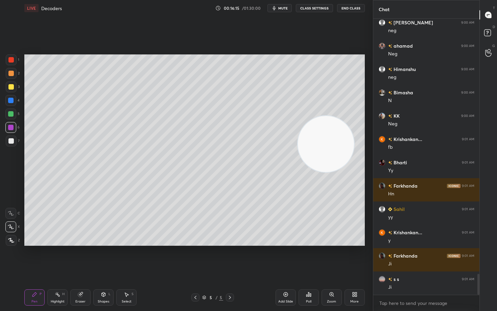
drag, startPoint x: 332, startPoint y: 197, endPoint x: 328, endPoint y: 89, distance: 108.7
click at [342, 116] on video at bounding box center [326, 144] width 56 height 56
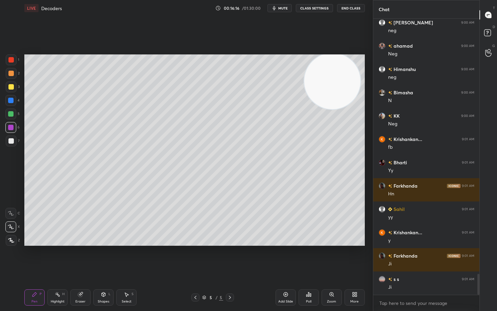
scroll to position [3370, 0]
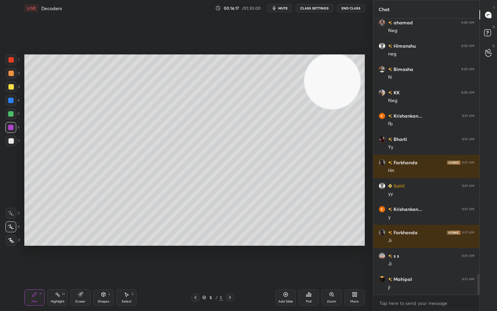
drag, startPoint x: 80, startPoint y: 298, endPoint x: 80, endPoint y: 291, distance: 6.8
click at [80, 258] on div "Eraser" at bounding box center [80, 297] width 20 height 16
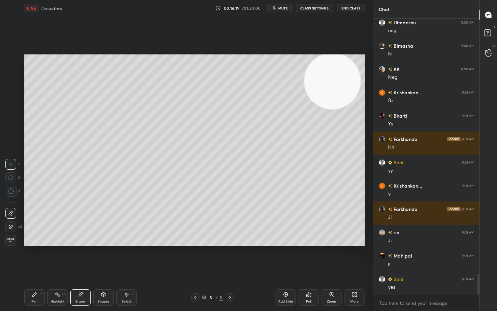
click at [34, 258] on icon at bounding box center [34, 294] width 5 height 5
drag, startPoint x: 79, startPoint y: 297, endPoint x: 73, endPoint y: 262, distance: 35.0
click at [79, 258] on icon at bounding box center [80, 295] width 4 height 4
click at [36, 258] on icon at bounding box center [34, 294] width 5 height 5
click at [12, 90] on div at bounding box center [11, 87] width 11 height 11
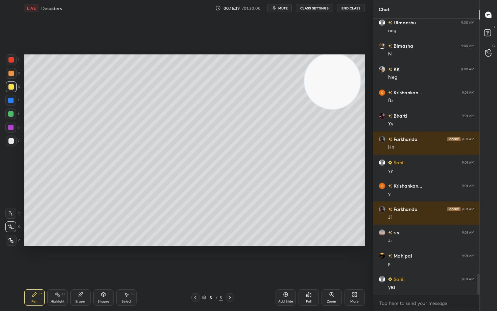
click at [83, 258] on div "Eraser" at bounding box center [80, 301] width 10 height 3
click at [35, 258] on div "Pen" at bounding box center [34, 301] width 6 height 3
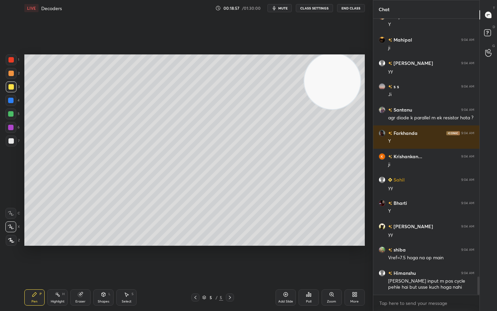
scroll to position [3936, 0]
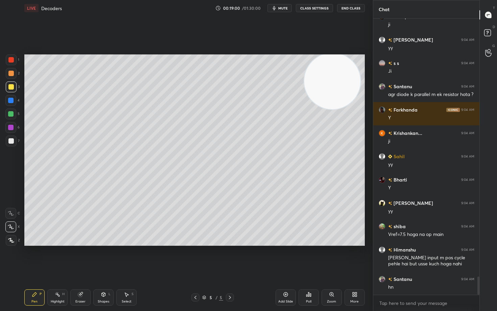
drag, startPoint x: 283, startPoint y: 294, endPoint x: 261, endPoint y: 262, distance: 38.8
click at [283, 258] on icon at bounding box center [285, 294] width 5 height 5
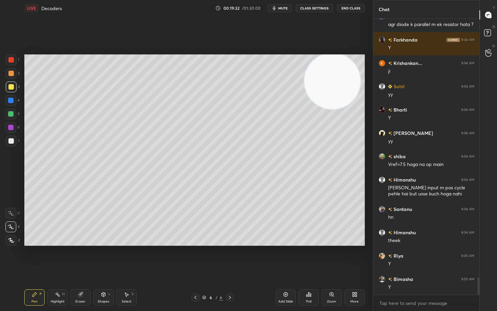
scroll to position [4029, 0]
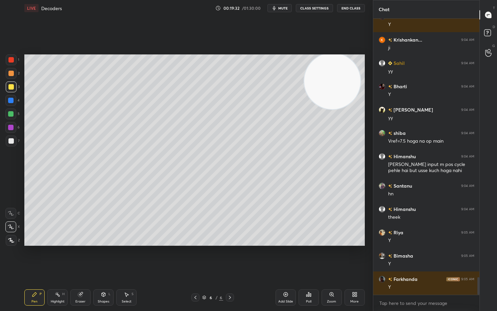
click at [285, 258] on icon at bounding box center [285, 294] width 5 height 5
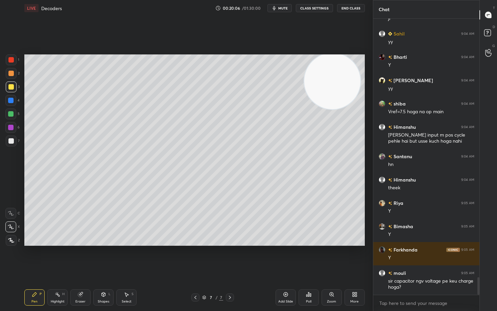
drag, startPoint x: 284, startPoint y: 296, endPoint x: 284, endPoint y: 289, distance: 7.1
click at [283, 258] on icon at bounding box center [285, 294] width 5 height 5
drag, startPoint x: 77, startPoint y: 298, endPoint x: 79, endPoint y: 286, distance: 12.0
click at [78, 258] on div "Eraser" at bounding box center [80, 297] width 20 height 16
drag, startPoint x: 35, startPoint y: 295, endPoint x: 60, endPoint y: 254, distance: 47.8
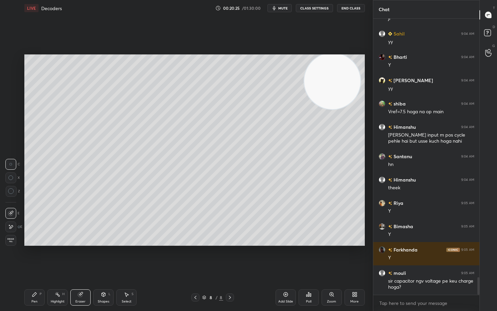
click at [34, 258] on icon at bounding box center [34, 295] width 4 height 4
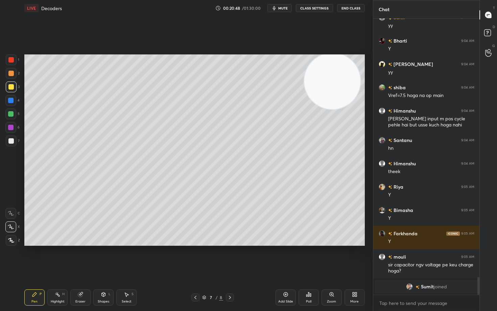
scroll to position [3491, 0]
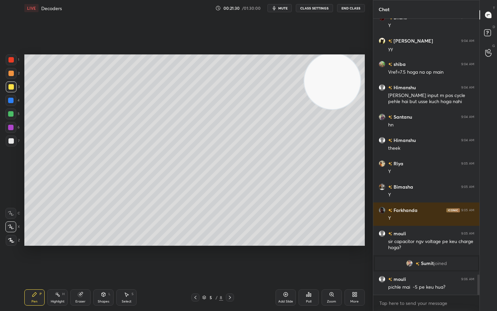
click at [286, 258] on icon at bounding box center [285, 294] width 5 height 5
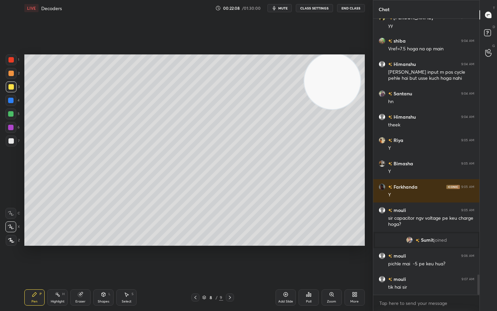
click at [10, 140] on div at bounding box center [10, 140] width 5 height 5
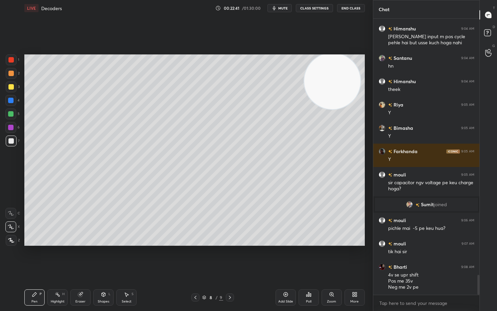
scroll to position [3557, 0]
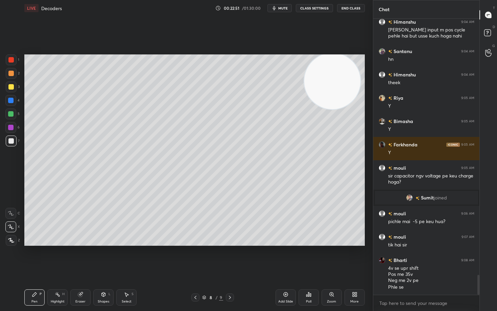
click at [278, 7] on button "mute" at bounding box center [280, 8] width 24 height 8
click at [278, 7] on span "unmute" at bounding box center [282, 8] width 15 height 5
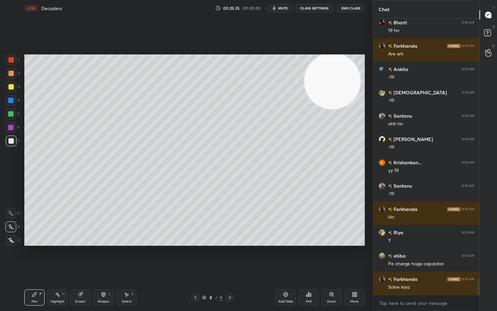
scroll to position [4386, 0]
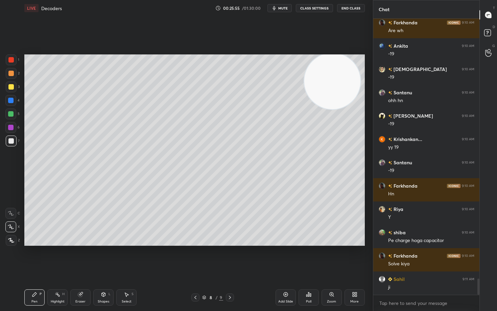
drag, startPoint x: 80, startPoint y: 301, endPoint x: 77, endPoint y: 289, distance: 11.7
click at [80, 258] on div "Eraser" at bounding box center [80, 301] width 10 height 3
click at [37, 258] on div "Pen P" at bounding box center [34, 297] width 20 height 16
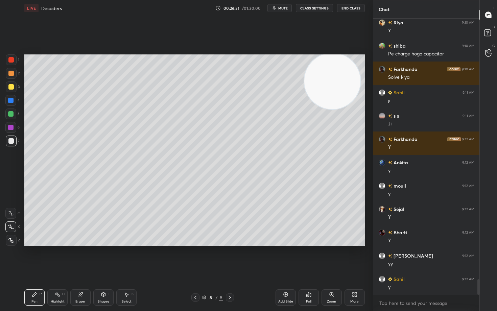
scroll to position [4596, 0]
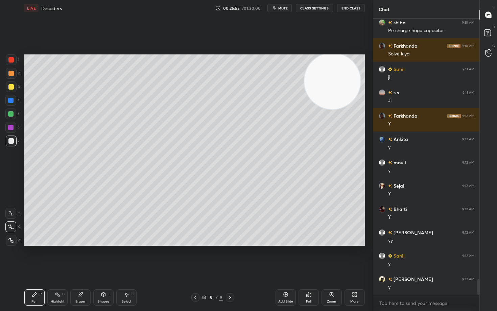
click at [80, 258] on icon at bounding box center [80, 295] width 4 height 4
drag, startPoint x: 33, startPoint y: 297, endPoint x: 57, endPoint y: 258, distance: 45.4
click at [33, 258] on icon at bounding box center [34, 294] width 5 height 5
drag, startPoint x: 86, startPoint y: 296, endPoint x: 90, endPoint y: 286, distance: 11.2
click at [86, 258] on div "Eraser" at bounding box center [80, 297] width 20 height 16
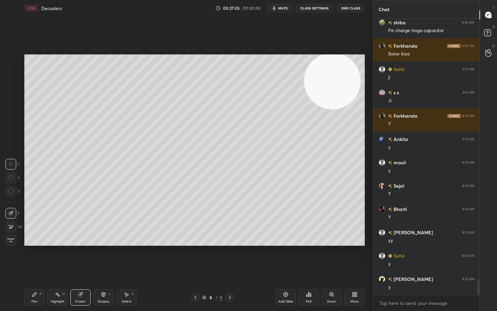
drag, startPoint x: 27, startPoint y: 301, endPoint x: 55, endPoint y: 260, distance: 50.4
click at [27, 258] on div "Pen P" at bounding box center [34, 297] width 20 height 16
drag, startPoint x: 284, startPoint y: 296, endPoint x: 285, endPoint y: 289, distance: 6.8
click at [283, 258] on icon at bounding box center [285, 294] width 5 height 5
drag, startPoint x: 12, startPoint y: 88, endPoint x: 20, endPoint y: 88, distance: 8.1
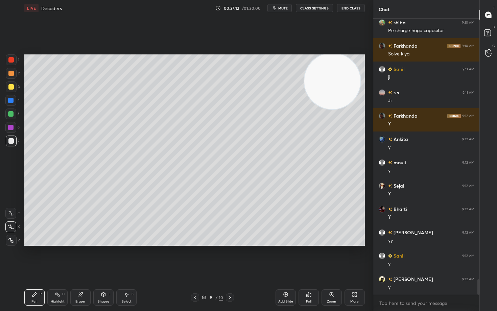
click at [12, 88] on div at bounding box center [10, 86] width 5 height 5
click at [85, 258] on div "Eraser" at bounding box center [80, 297] width 20 height 16
drag, startPoint x: 33, startPoint y: 297, endPoint x: 59, endPoint y: 252, distance: 52.4
click at [32, 258] on div "Pen P" at bounding box center [34, 297] width 20 height 16
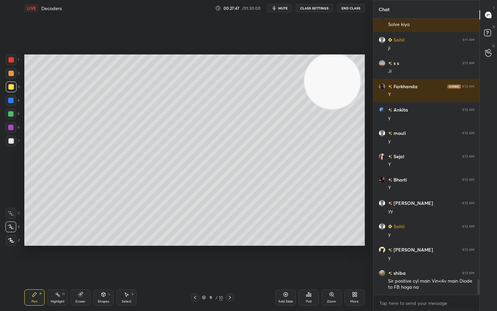
drag, startPoint x: 11, startPoint y: 75, endPoint x: 21, endPoint y: 76, distance: 9.9
click at [11, 74] on div at bounding box center [10, 73] width 5 height 5
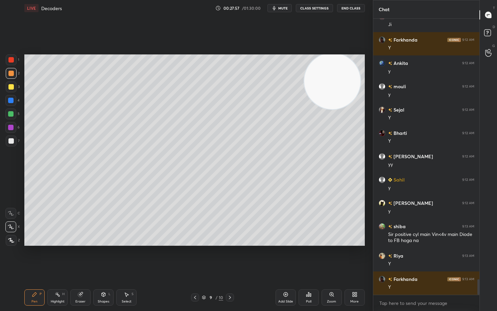
scroll to position [4696, 0]
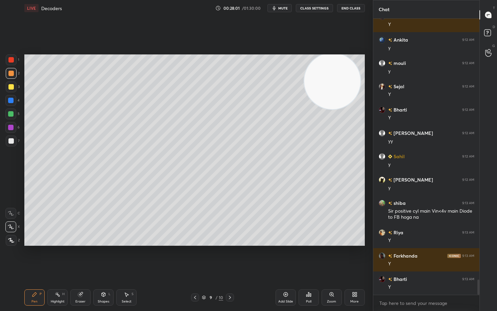
click at [80, 258] on div "Eraser" at bounding box center [80, 297] width 20 height 16
drag, startPoint x: 38, startPoint y: 296, endPoint x: 75, endPoint y: 252, distance: 58.3
click at [37, 258] on div "Pen P" at bounding box center [34, 297] width 20 height 16
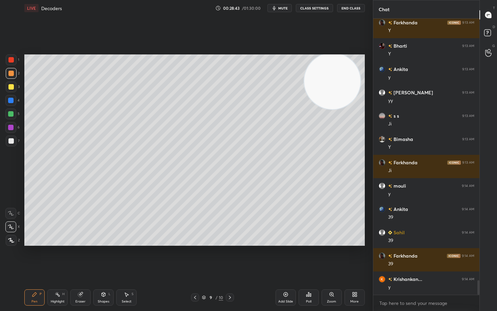
scroll to position [4952, 0]
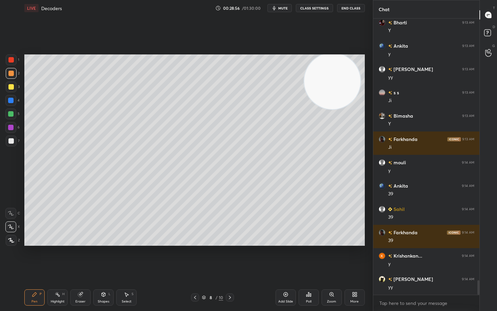
click at [79, 258] on icon at bounding box center [80, 294] width 5 height 5
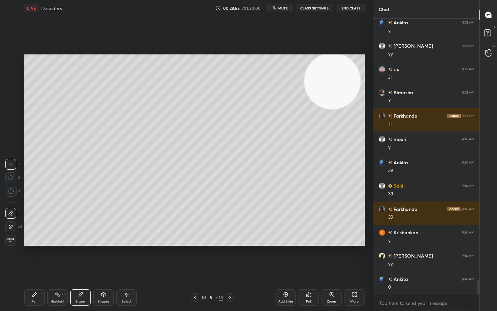
scroll to position [4999, 0]
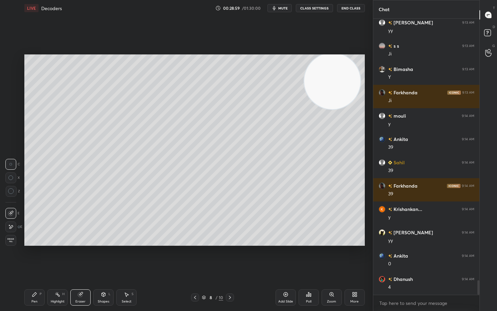
click at [34, 258] on icon at bounding box center [34, 294] width 5 height 5
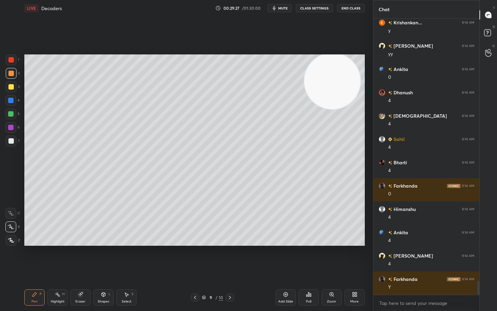
scroll to position [5209, 0]
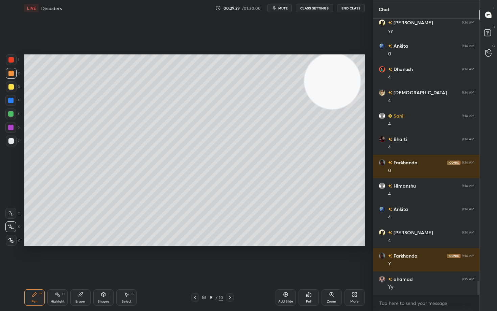
click at [283, 258] on icon at bounding box center [285, 294] width 5 height 5
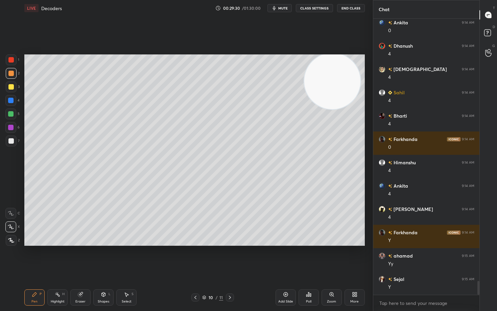
click at [9, 142] on div at bounding box center [10, 140] width 5 height 5
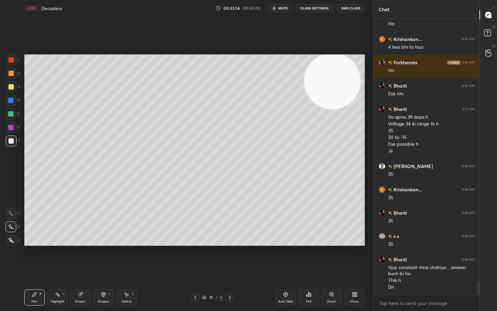
scroll to position [5640, 0]
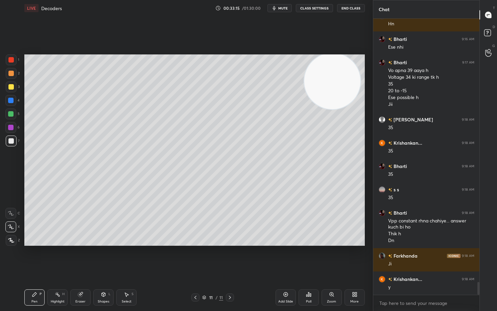
drag, startPoint x: 286, startPoint y: 294, endPoint x: 269, endPoint y: 272, distance: 27.5
click at [284, 258] on icon at bounding box center [285, 294] width 5 height 5
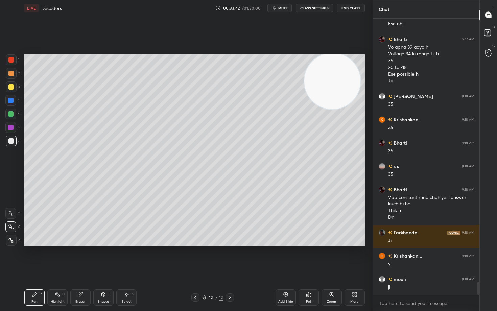
drag, startPoint x: 11, startPoint y: 83, endPoint x: 24, endPoint y: 113, distance: 32.6
click at [10, 84] on div at bounding box center [11, 87] width 11 height 11
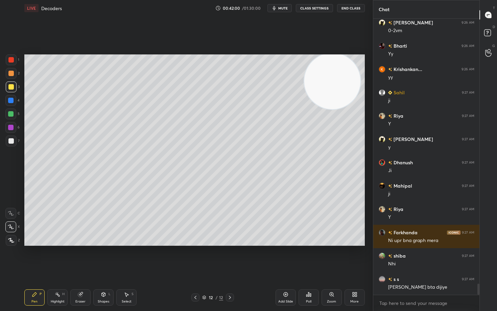
scroll to position [6592, 0]
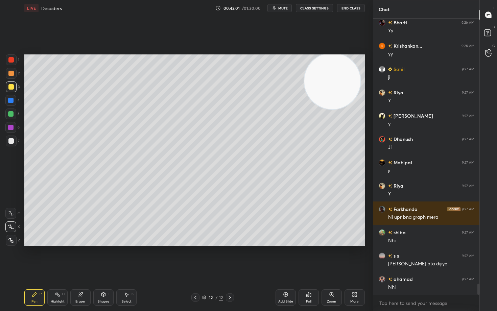
click at [86, 258] on div "Eraser" at bounding box center [80, 297] width 20 height 16
click at [9, 191] on icon at bounding box center [11, 191] width 6 height 6
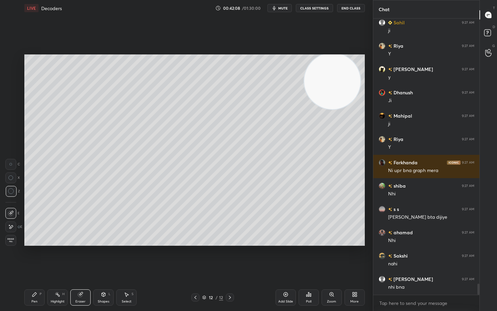
scroll to position [6662, 0]
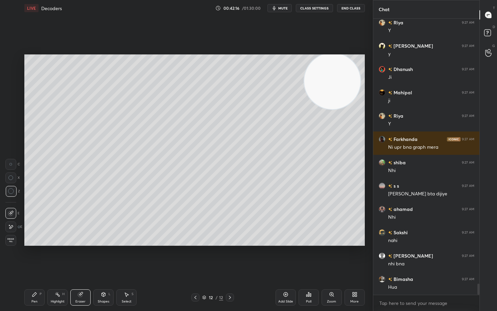
click at [32, 258] on div "Pen P" at bounding box center [34, 297] width 20 height 16
click at [85, 258] on div "Eraser" at bounding box center [80, 297] width 20 height 16
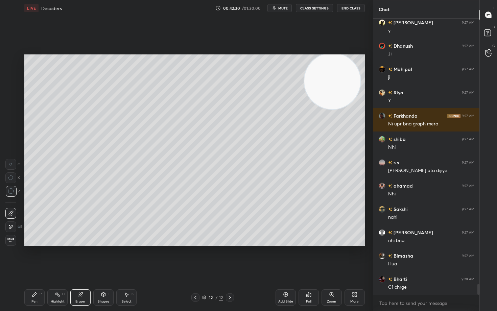
drag, startPoint x: 32, startPoint y: 298, endPoint x: 44, endPoint y: 259, distance: 41.5
click at [31, 258] on div "Pen P" at bounding box center [34, 297] width 20 height 16
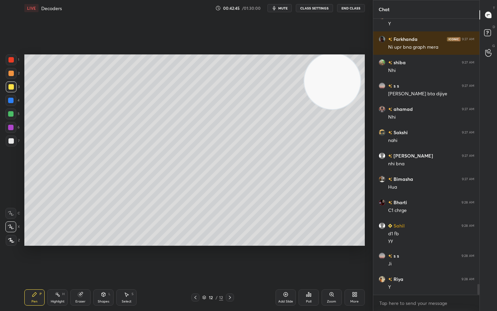
scroll to position [6785, 0]
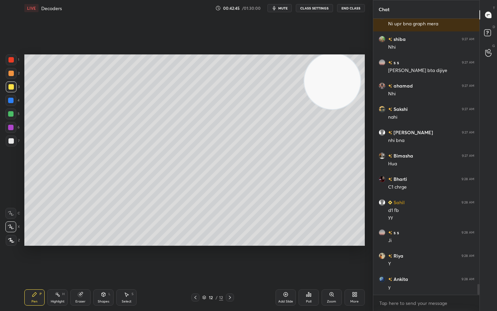
drag, startPoint x: 79, startPoint y: 299, endPoint x: 93, endPoint y: 263, distance: 38.4
click at [79, 258] on div "Eraser" at bounding box center [80, 297] width 20 height 16
click at [37, 258] on icon at bounding box center [34, 294] width 5 height 5
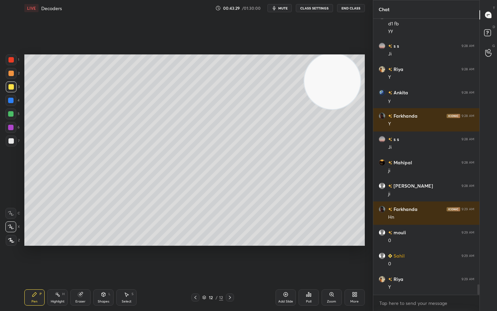
scroll to position [6995, 0]
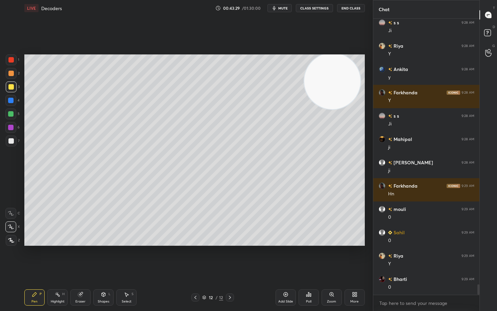
drag, startPoint x: 76, startPoint y: 298, endPoint x: 75, endPoint y: 294, distance: 4.4
click at [76, 258] on div "Eraser" at bounding box center [80, 297] width 20 height 16
click at [36, 258] on icon at bounding box center [34, 295] width 4 height 4
drag, startPoint x: 84, startPoint y: 302, endPoint x: 90, endPoint y: 284, distance: 18.8
click at [83, 258] on div "Eraser" at bounding box center [80, 301] width 10 height 3
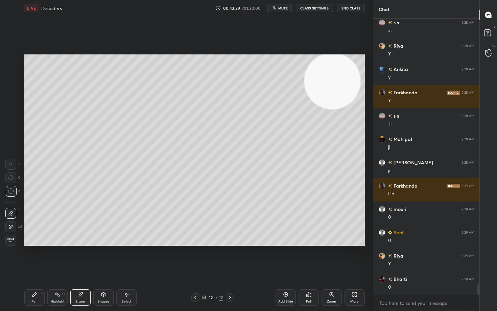
click at [31, 258] on div "Pen P" at bounding box center [34, 297] width 20 height 16
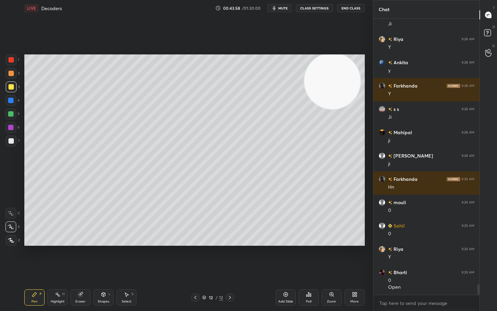
click at [79, 258] on div "Eraser" at bounding box center [80, 297] width 20 height 16
drag, startPoint x: 33, startPoint y: 299, endPoint x: 32, endPoint y: 294, distance: 4.8
click at [33, 258] on div "Pen P" at bounding box center [34, 297] width 20 height 16
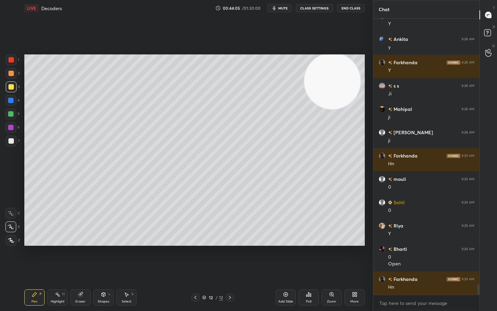
click at [11, 141] on div at bounding box center [10, 140] width 5 height 5
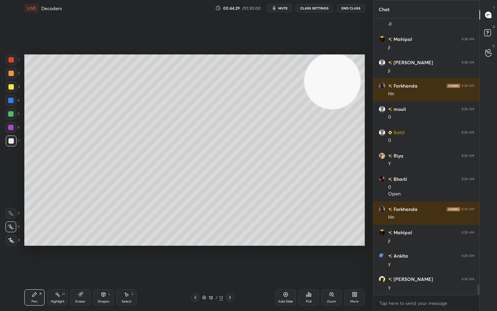
scroll to position [7119, 0]
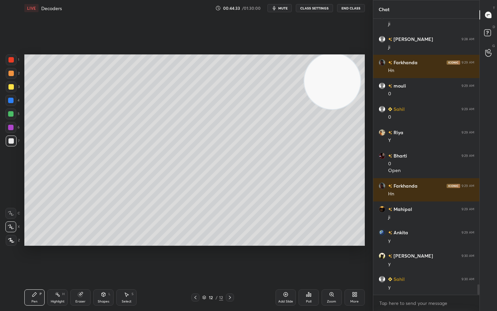
click at [82, 258] on icon at bounding box center [81, 293] width 4 height 3
click at [32, 258] on icon at bounding box center [34, 294] width 5 height 5
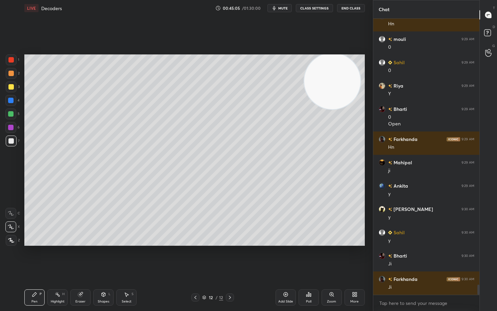
scroll to position [7189, 0]
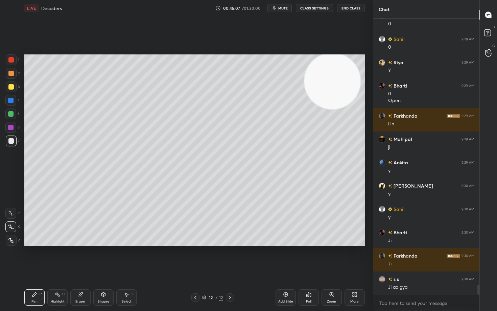
click at [284, 258] on icon at bounding box center [285, 294] width 5 height 5
drag, startPoint x: 78, startPoint y: 297, endPoint x: 82, endPoint y: 286, distance: 11.9
click at [80, 258] on div "Eraser" at bounding box center [80, 297] width 20 height 16
click at [34, 258] on div "Pen P" at bounding box center [34, 297] width 20 height 16
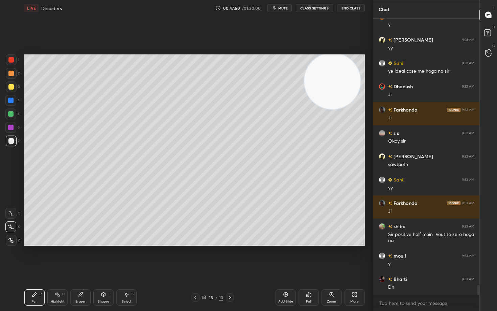
scroll to position [7644, 0]
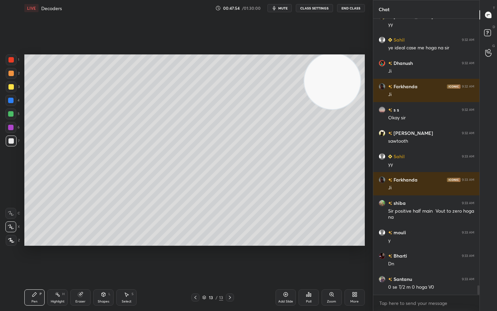
click at [12, 86] on div at bounding box center [10, 86] width 5 height 5
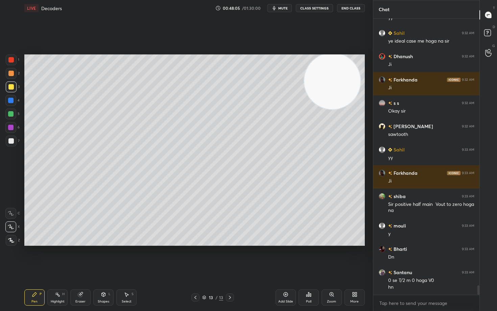
drag, startPoint x: 79, startPoint y: 297, endPoint x: 88, endPoint y: 260, distance: 37.7
click at [79, 258] on icon at bounding box center [80, 294] width 5 height 5
drag, startPoint x: 34, startPoint y: 296, endPoint x: 56, endPoint y: 270, distance: 34.3
click at [35, 258] on icon at bounding box center [34, 295] width 4 height 4
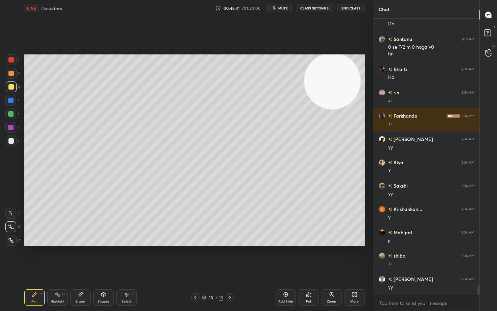
scroll to position [7908, 0]
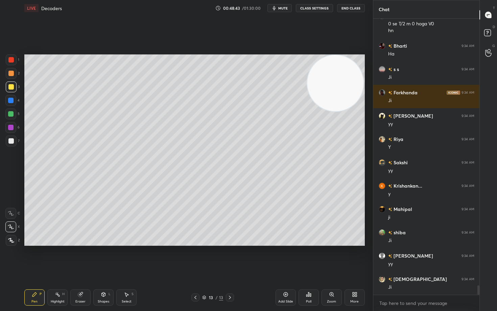
drag, startPoint x: 345, startPoint y: 80, endPoint x: 366, endPoint y: 65, distance: 26.1
click at [365, 65] on div "Setting up your live class Poll for secs No correct answer Start poll" at bounding box center [195, 150] width 346 height 268
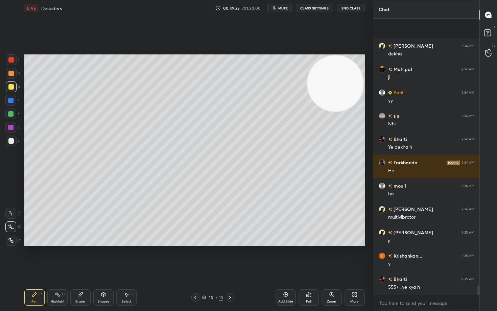
scroll to position [8235, 0]
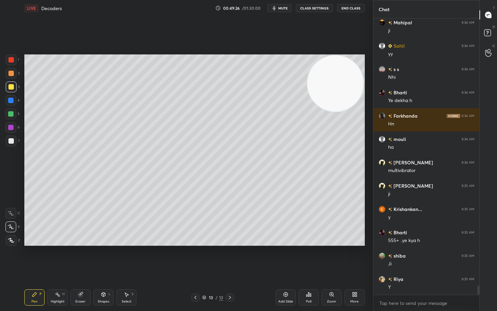
click at [287, 258] on icon at bounding box center [285, 294] width 5 height 5
drag, startPoint x: 335, startPoint y: 77, endPoint x: 335, endPoint y: 72, distance: 5.1
click at [337, 72] on video at bounding box center [336, 83] width 56 height 56
click at [11, 72] on div at bounding box center [10, 73] width 5 height 5
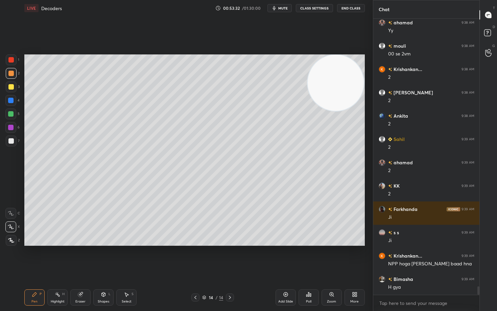
scroll to position [8911, 0]
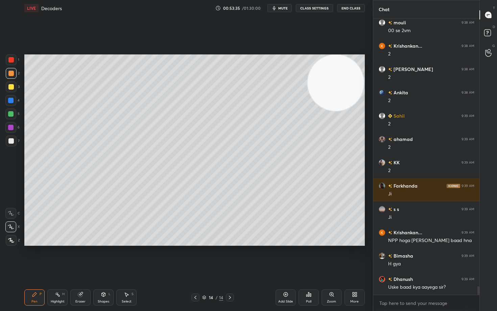
drag, startPoint x: 11, startPoint y: 143, endPoint x: 17, endPoint y: 135, distance: 9.5
click at [11, 143] on div at bounding box center [10, 140] width 5 height 5
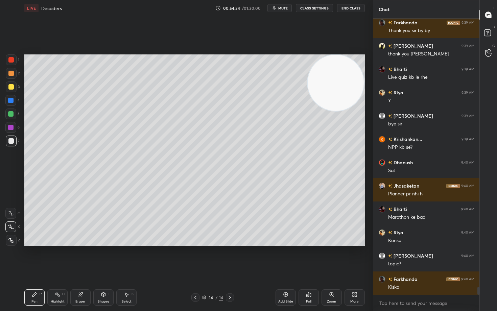
scroll to position [9471, 0]
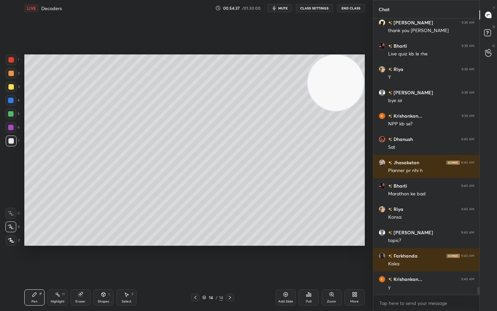
click at [349, 8] on button "End Class" at bounding box center [351, 8] width 28 height 8
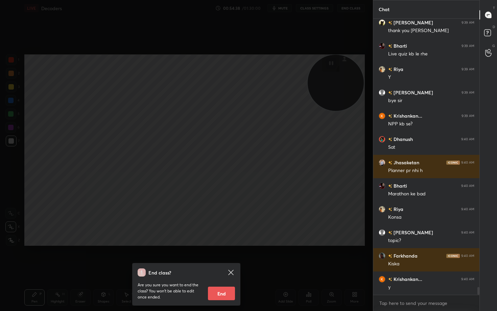
click at [228, 258] on button "End" at bounding box center [221, 294] width 27 height 14
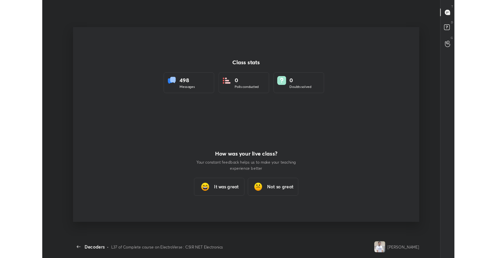
scroll to position [215, 490]
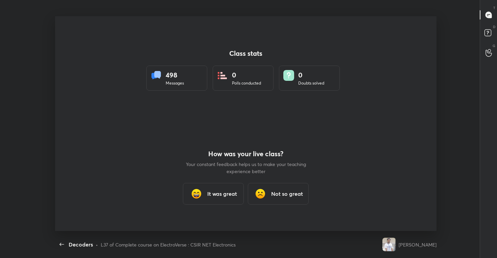
type textarea "x"
